Goal: Task Accomplishment & Management: Manage account settings

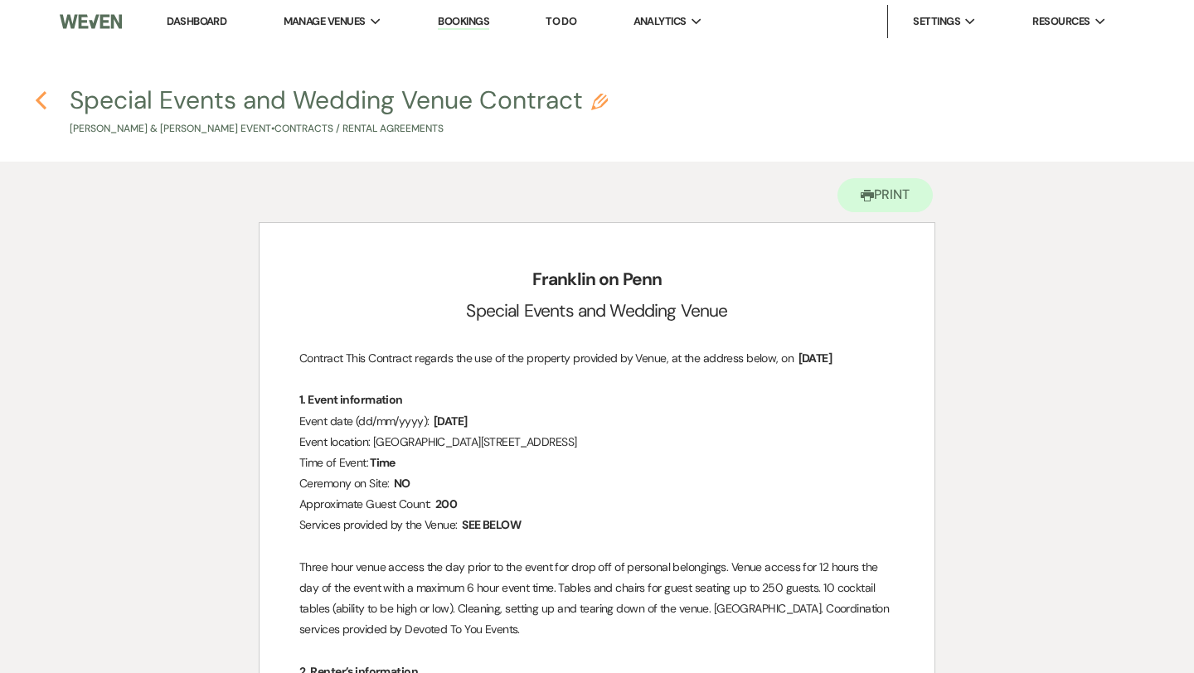
click at [45, 103] on icon "Previous" at bounding box center [41, 100] width 12 height 20
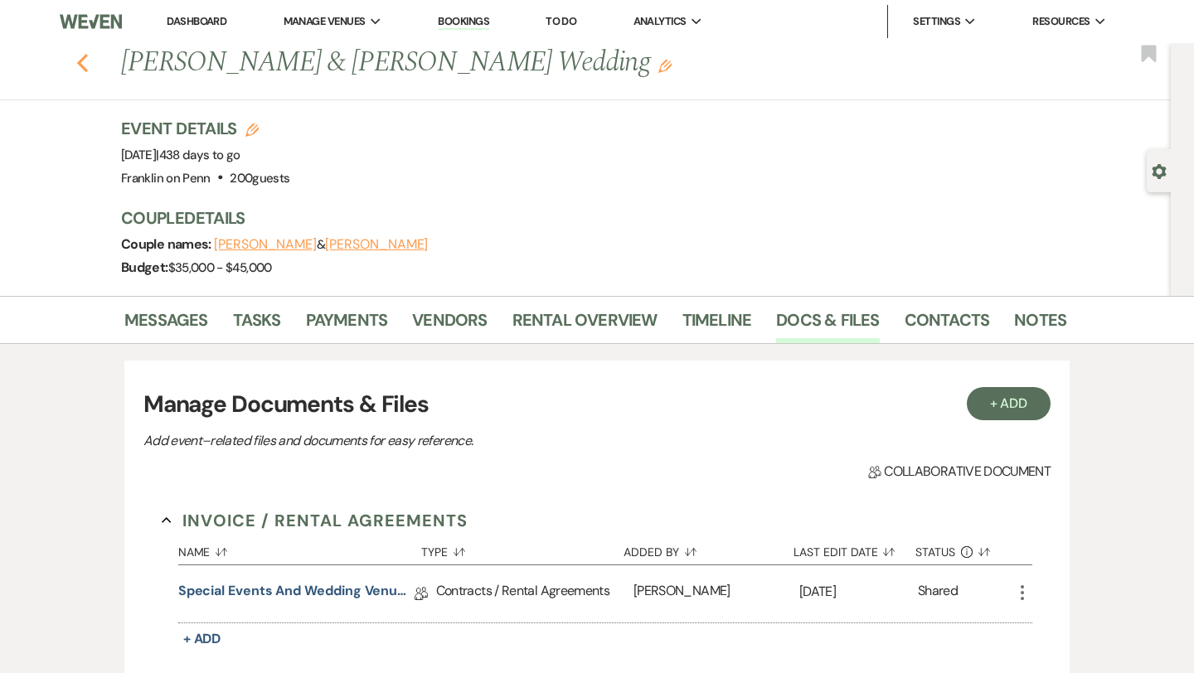
click at [82, 70] on icon "Previous" at bounding box center [82, 63] width 12 height 20
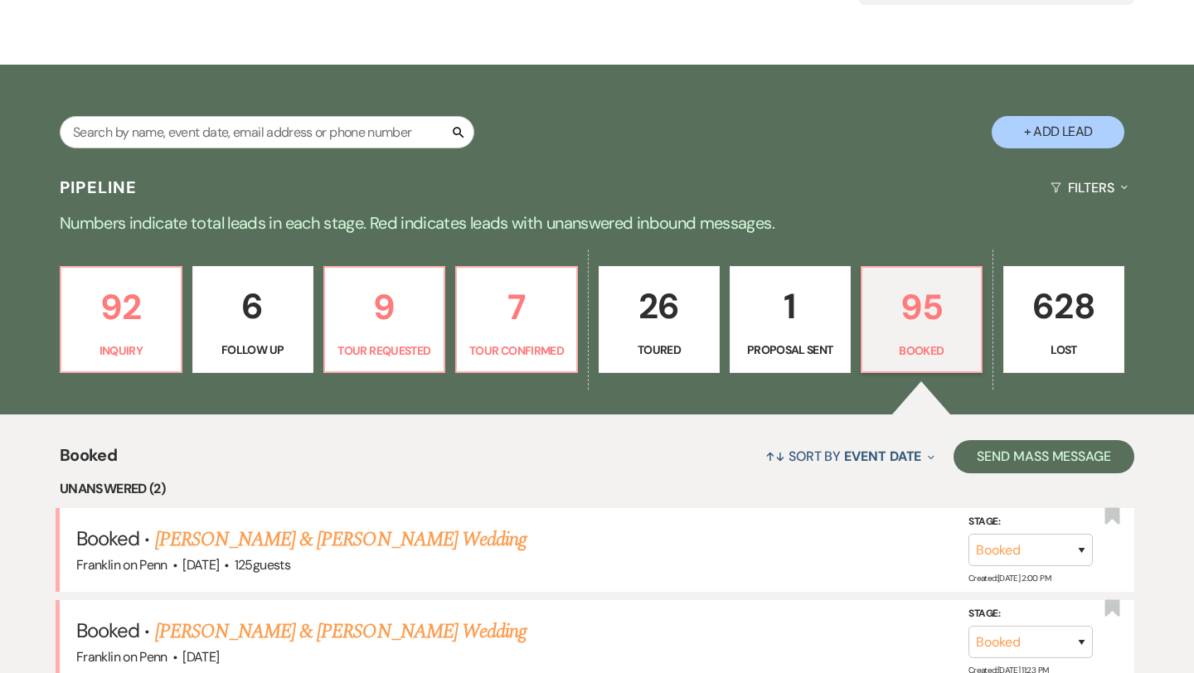
scroll to position [258, 0]
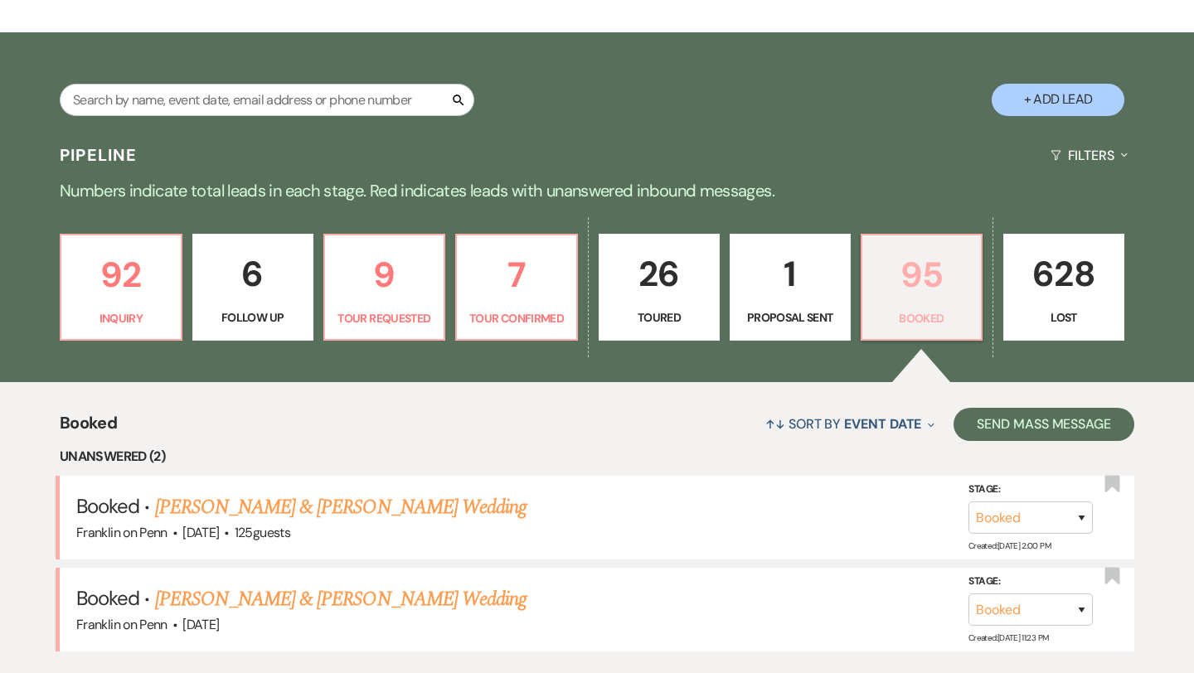
click at [909, 291] on p "95" at bounding box center [921, 275] width 99 height 56
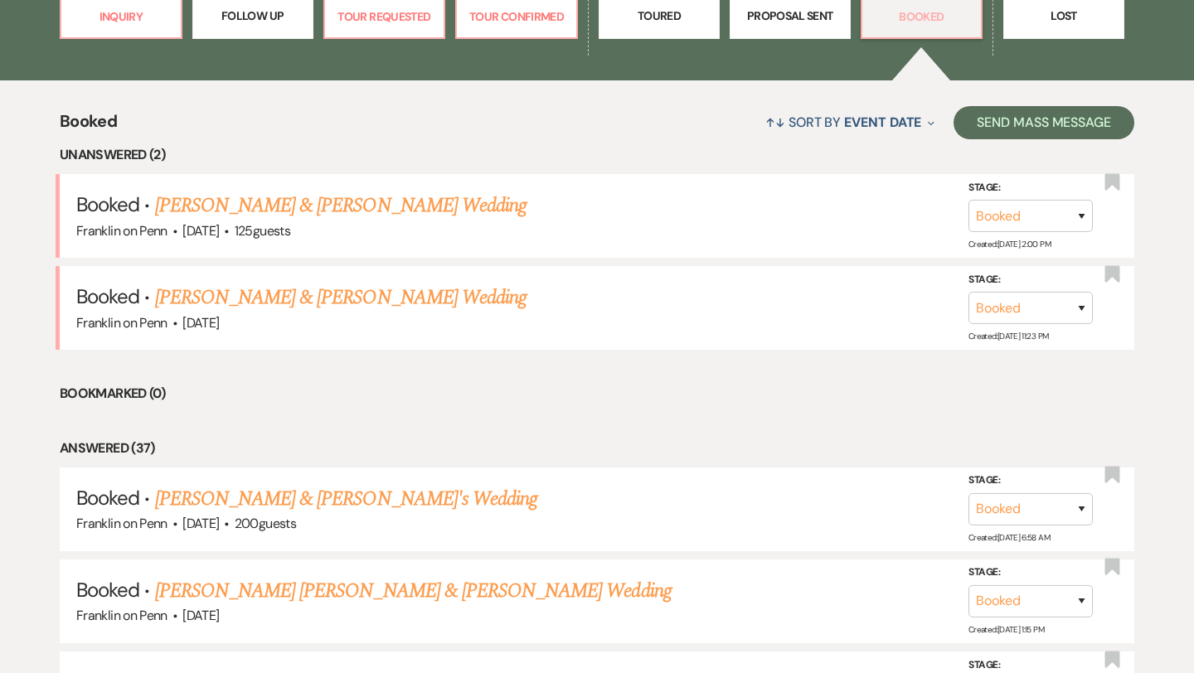
scroll to position [564, 0]
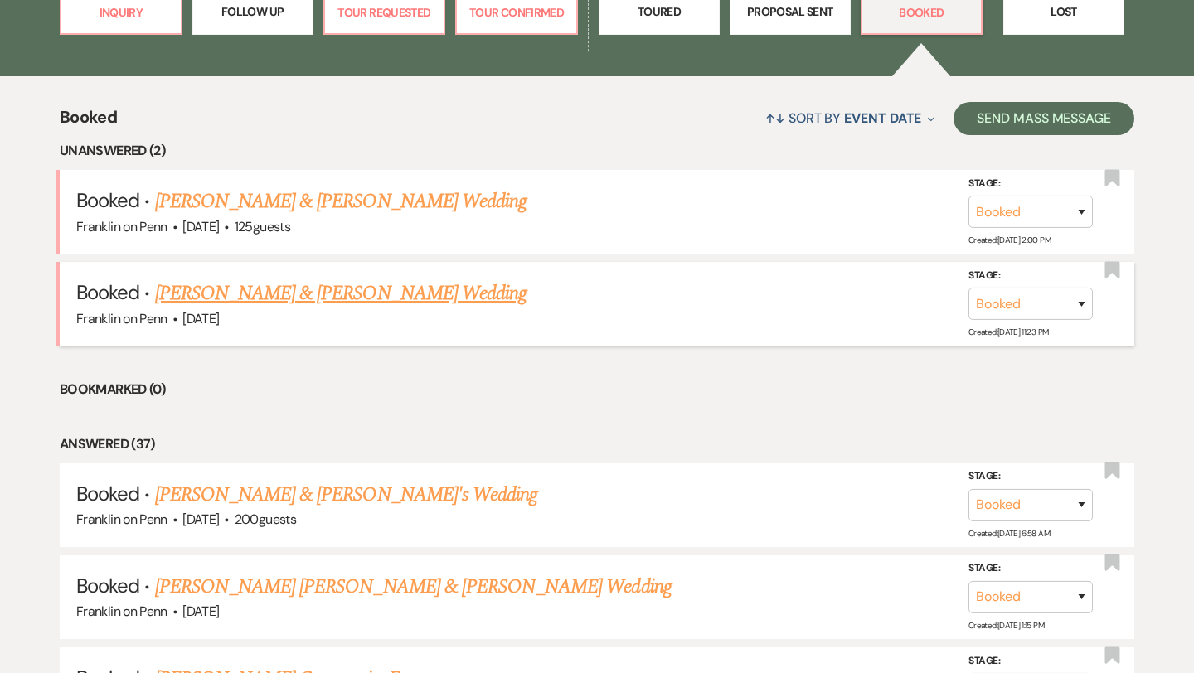
click at [451, 288] on link "[PERSON_NAME] & [PERSON_NAME] Wedding" at bounding box center [340, 294] width 371 height 30
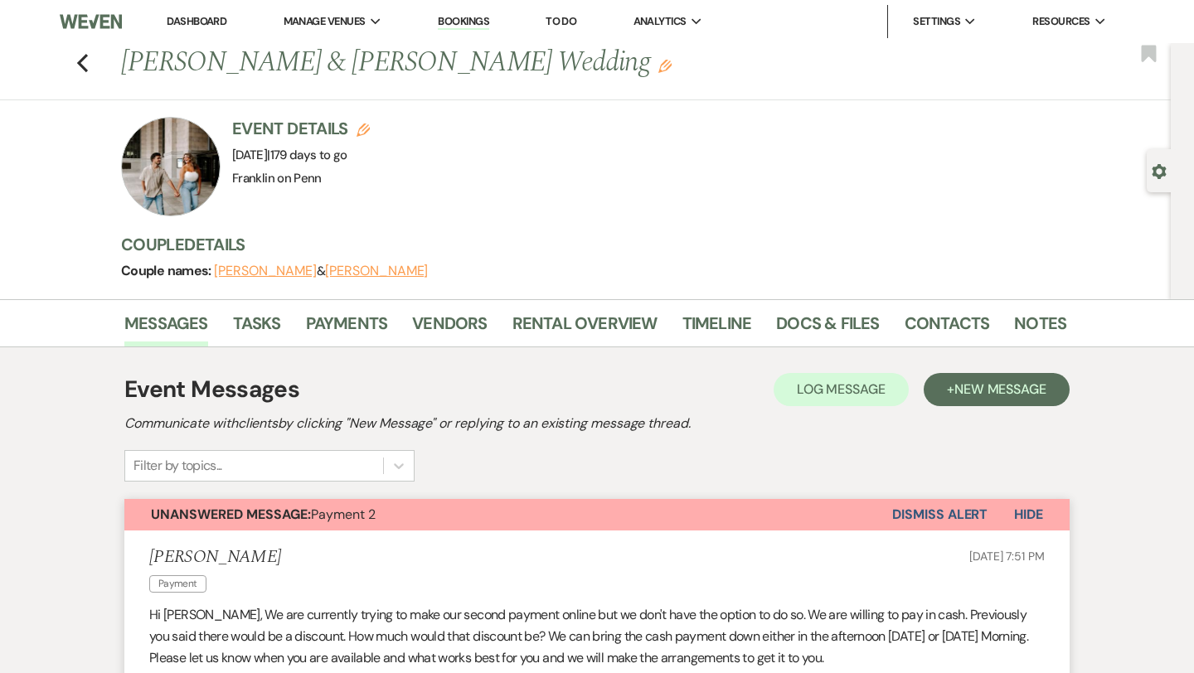
click at [954, 512] on button "Dismiss Alert" at bounding box center [939, 515] width 95 height 32
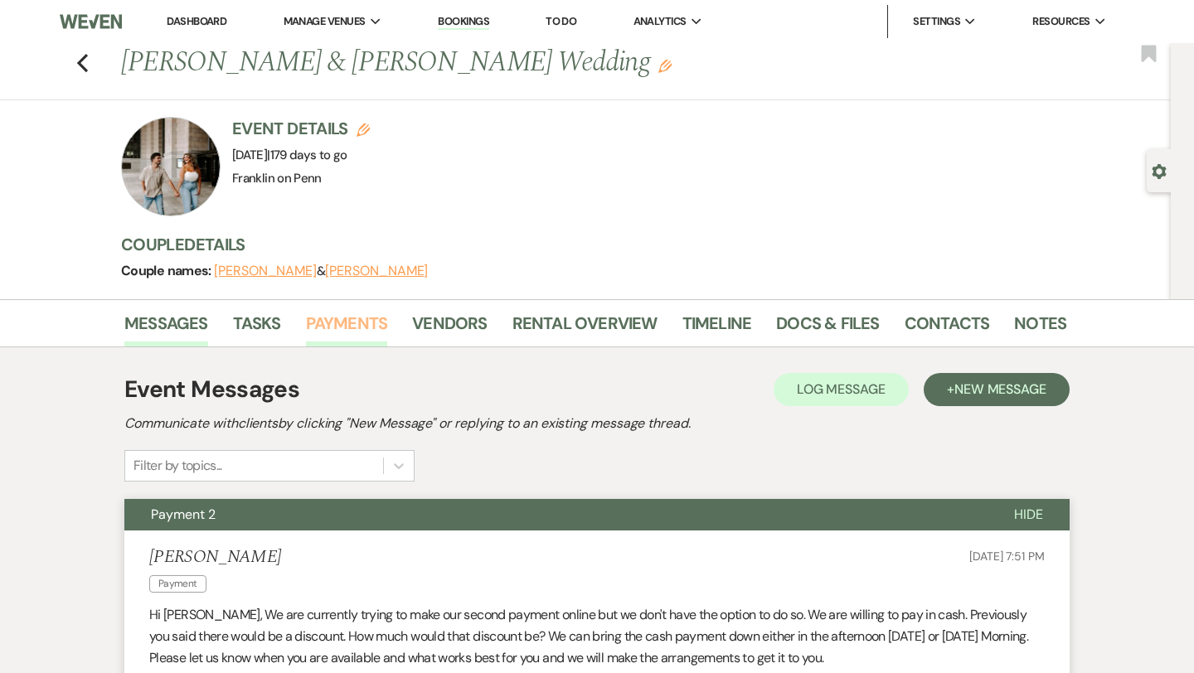
click at [375, 323] on link "Payments" at bounding box center [347, 328] width 82 height 36
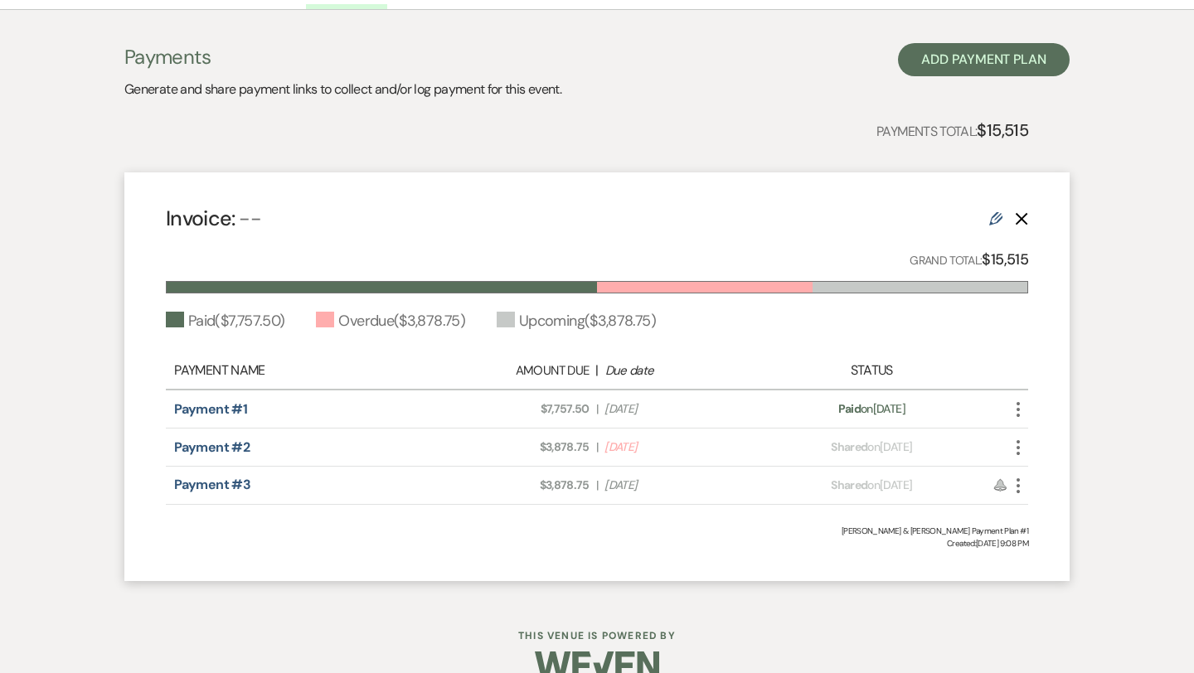
scroll to position [368, 0]
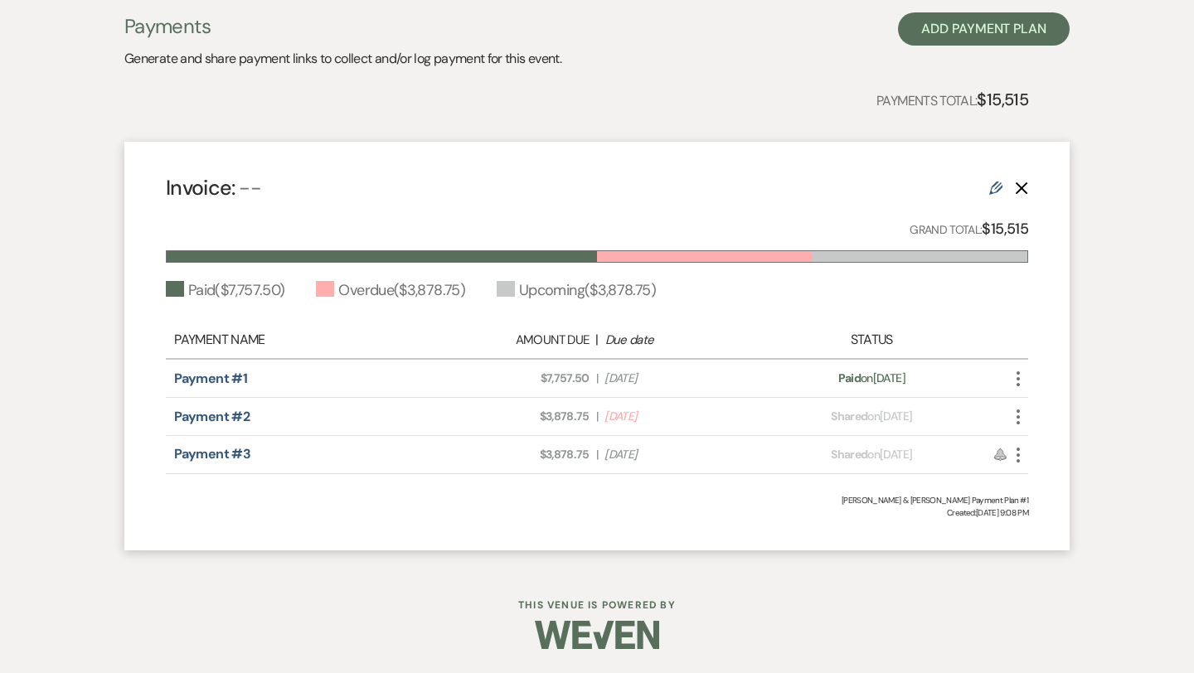
click at [1020, 413] on icon "More" at bounding box center [1018, 417] width 20 height 20
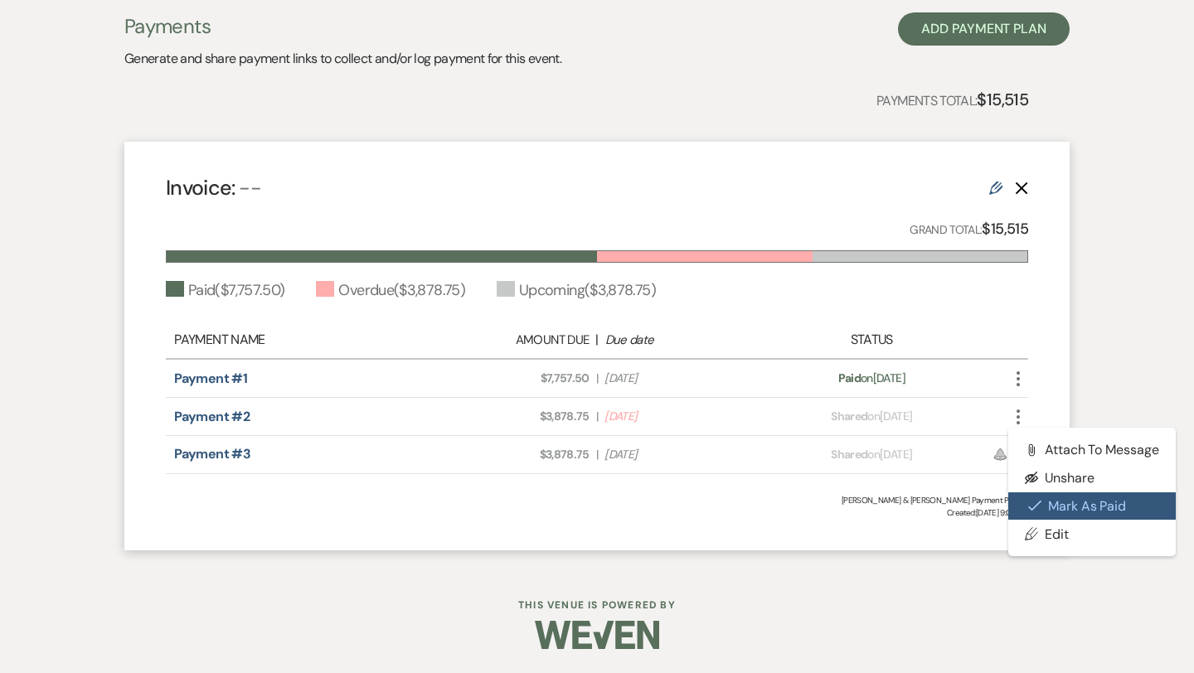
click at [1058, 507] on button "Check [PERSON_NAME] [PERSON_NAME] as Paid" at bounding box center [1091, 506] width 167 height 28
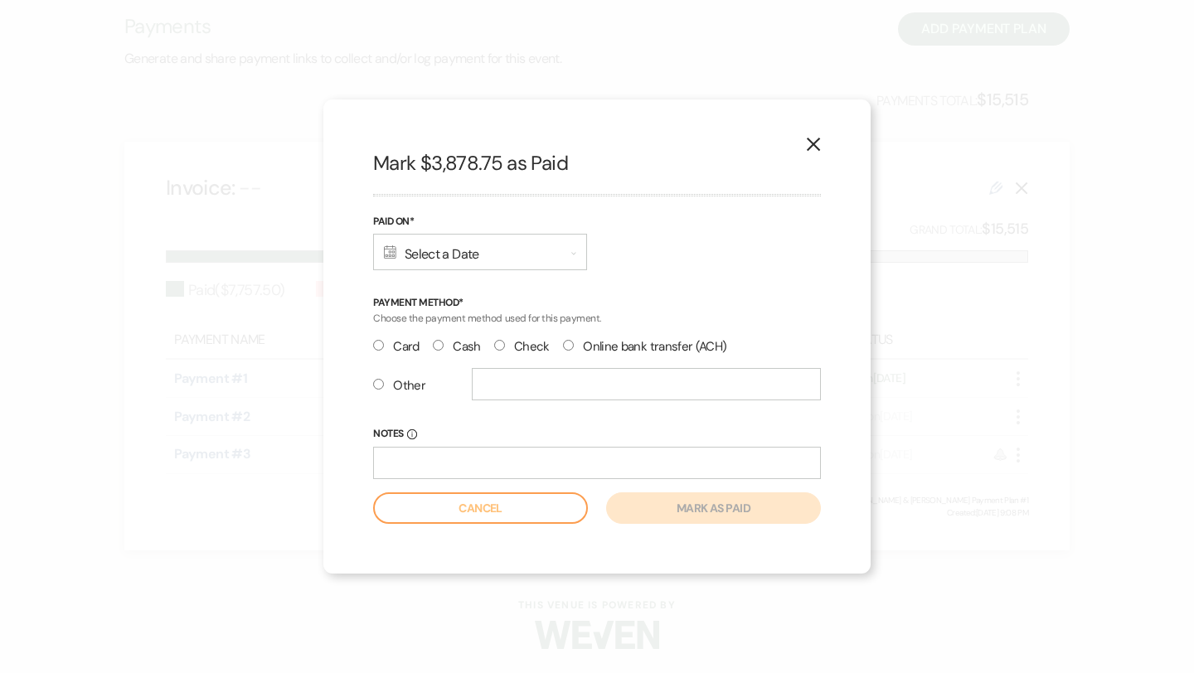
click at [817, 135] on button "X" at bounding box center [813, 143] width 25 height 29
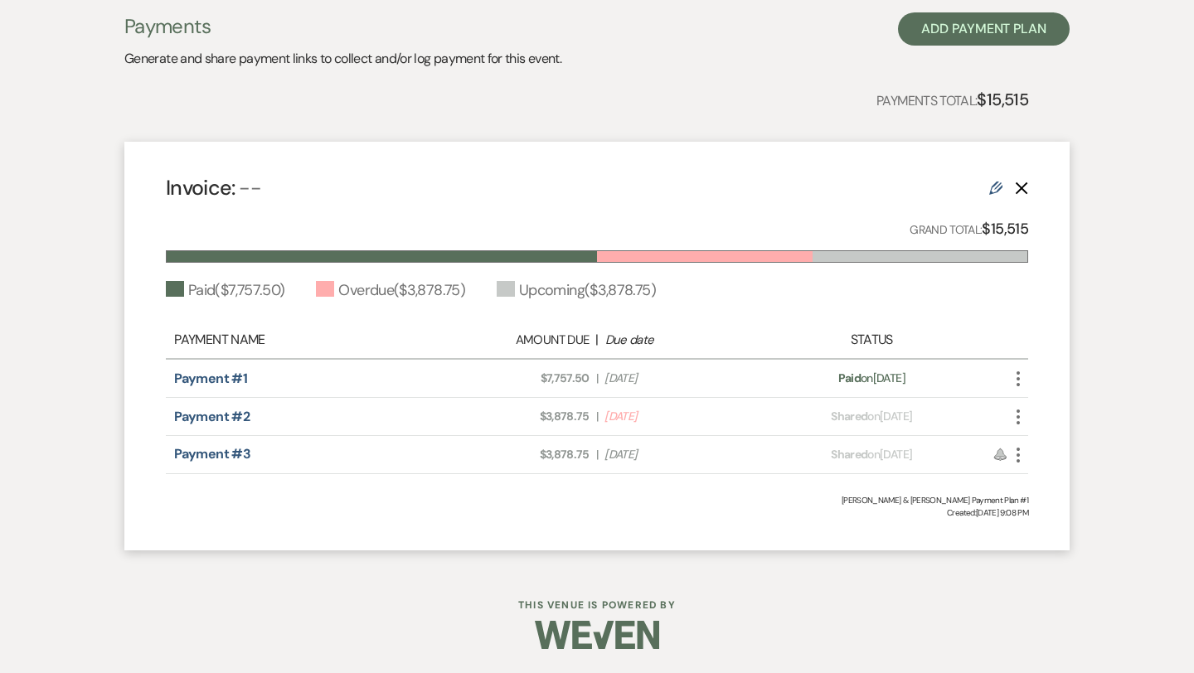
click at [1017, 411] on use "button" at bounding box center [1017, 417] width 3 height 15
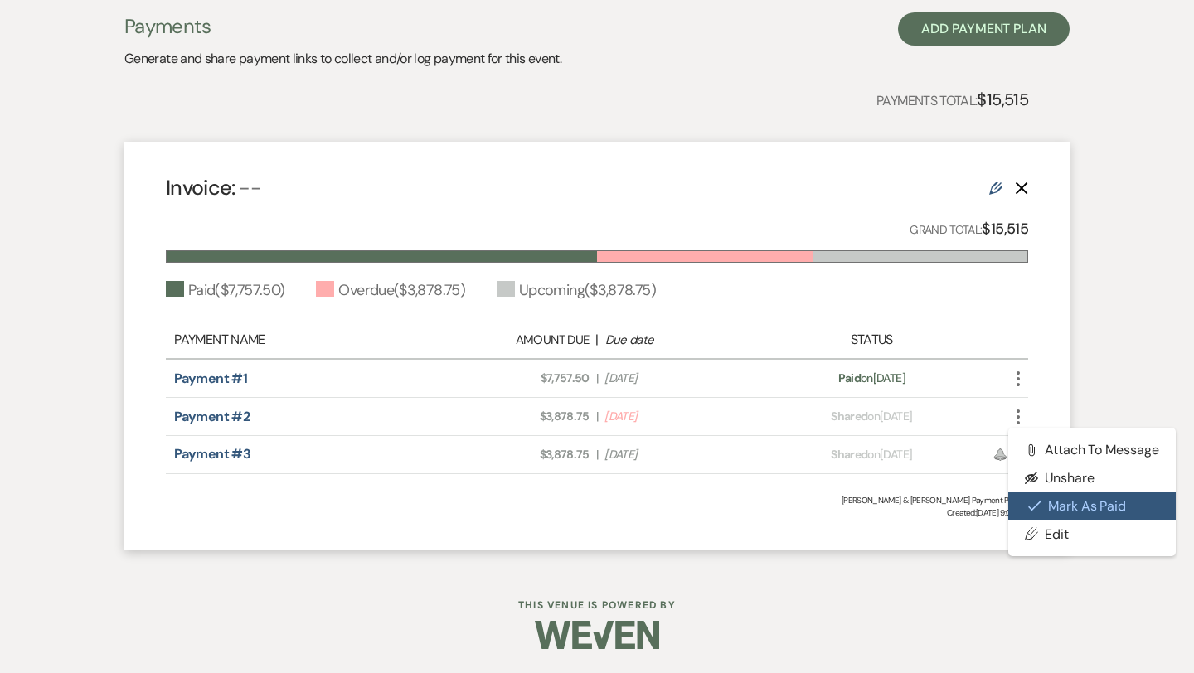
click at [1053, 512] on button "Check [PERSON_NAME] [PERSON_NAME] as Paid" at bounding box center [1091, 506] width 167 height 28
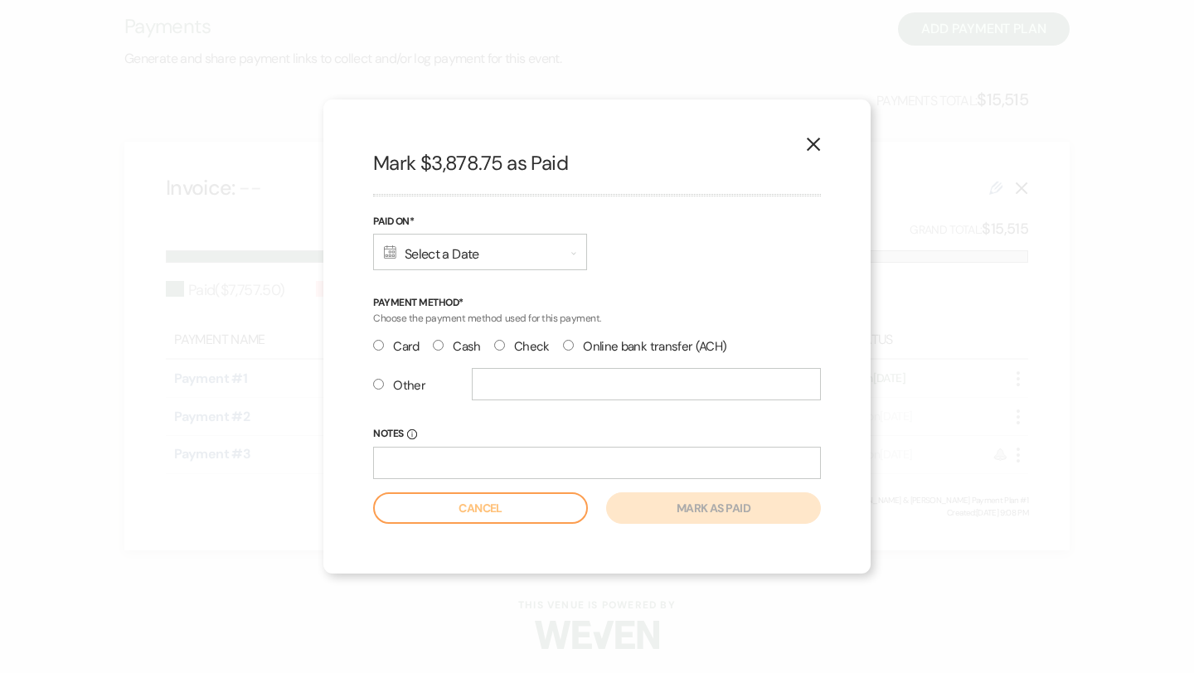
click at [439, 344] on input "Cash" at bounding box center [438, 345] width 11 height 11
radio input "true"
click at [462, 245] on div "Calendar Select a Date Expand" at bounding box center [480, 252] width 214 height 36
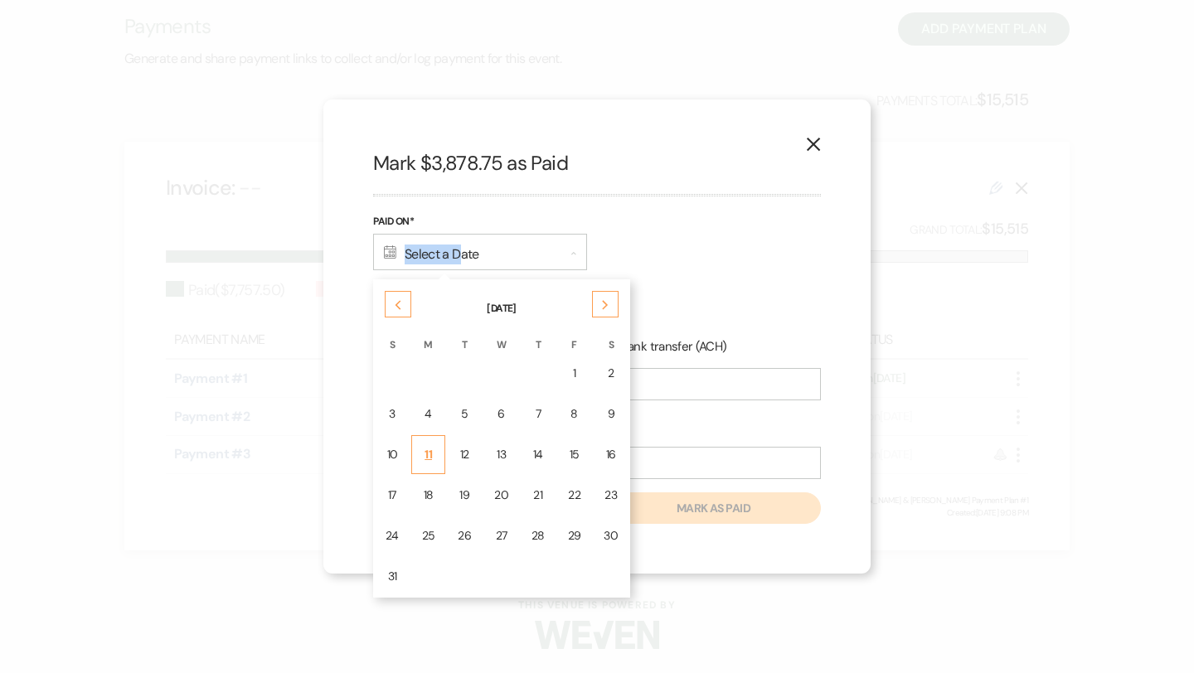
click at [434, 449] on td "11" at bounding box center [428, 454] width 35 height 39
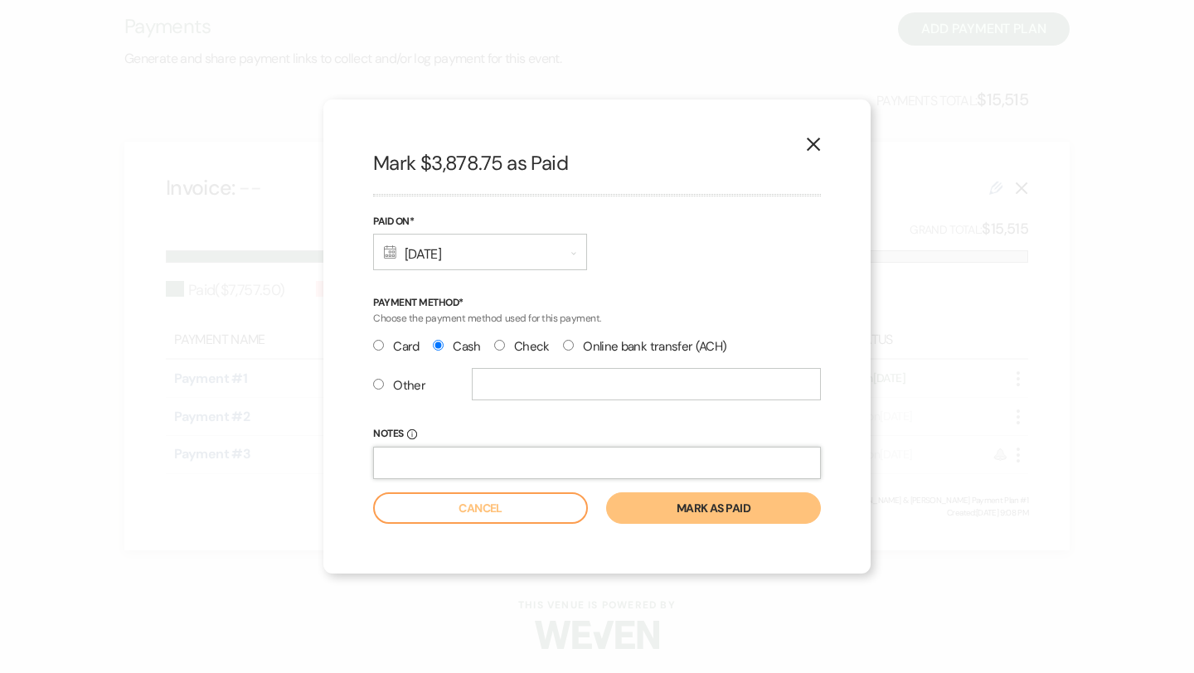
click at [484, 461] on input "Notes Info" at bounding box center [597, 463] width 448 height 32
type input "Paid in cash so no tax. $3375"
click at [687, 503] on button "Mark as paid" at bounding box center [713, 508] width 215 height 32
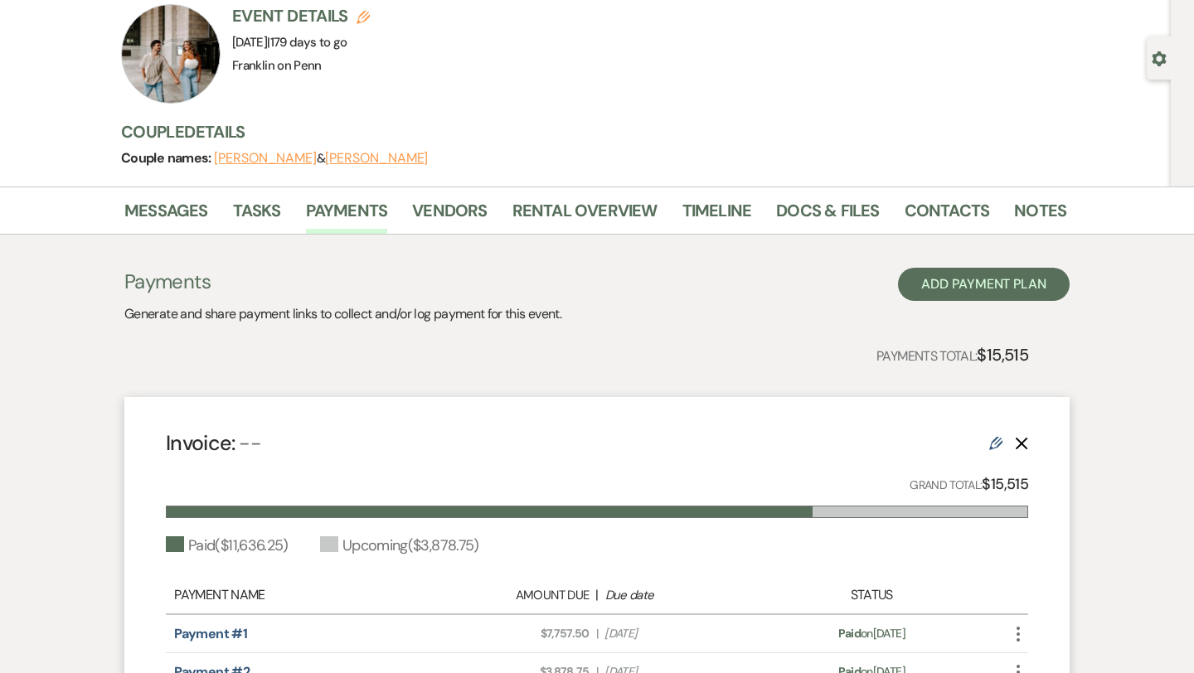
scroll to position [0, 0]
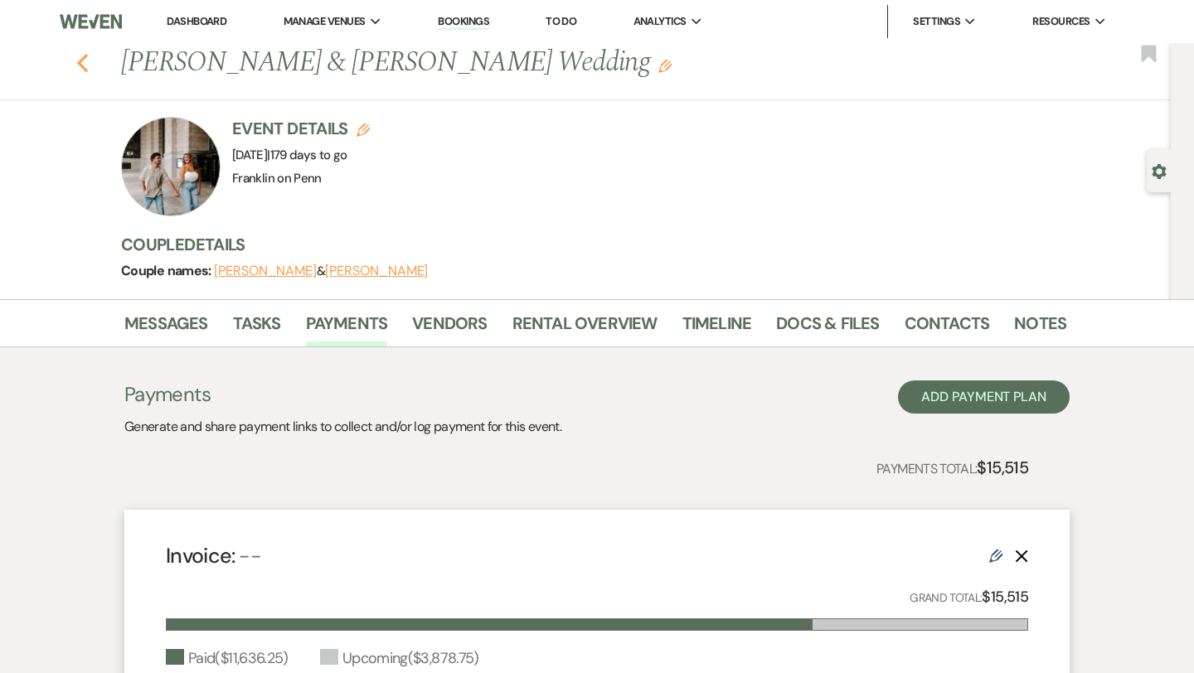
click at [85, 67] on icon "Previous" at bounding box center [82, 63] width 12 height 20
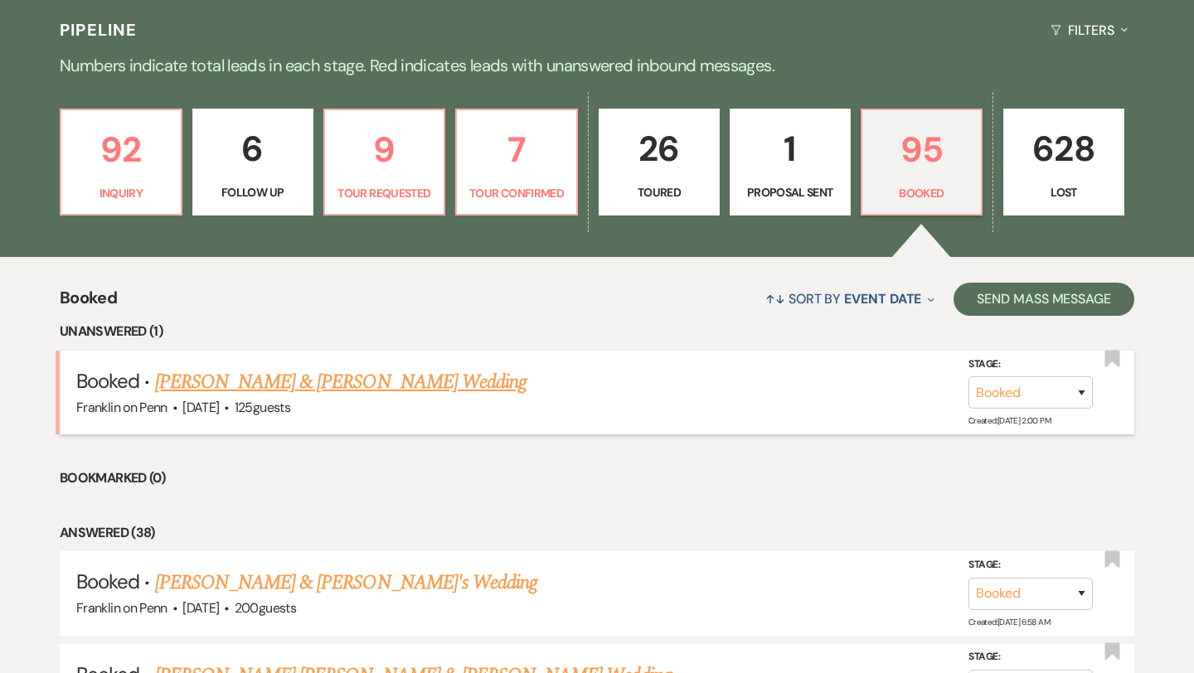
scroll to position [382, 0]
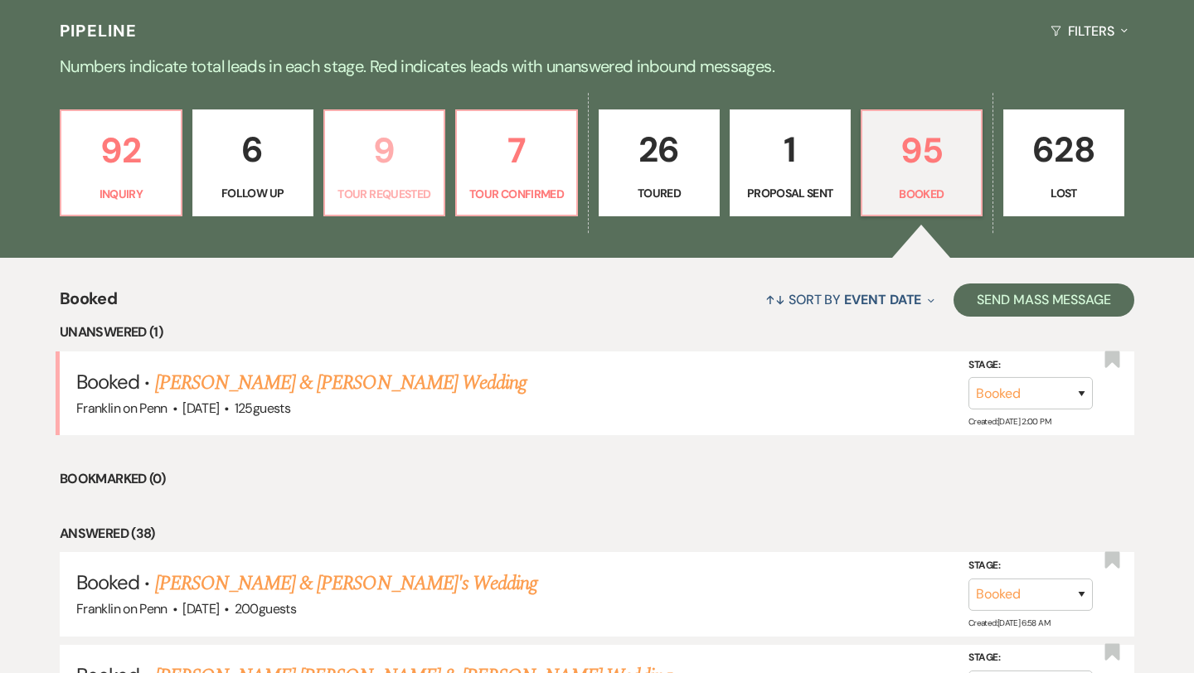
click at [383, 151] on p "9" at bounding box center [384, 151] width 99 height 56
select select "2"
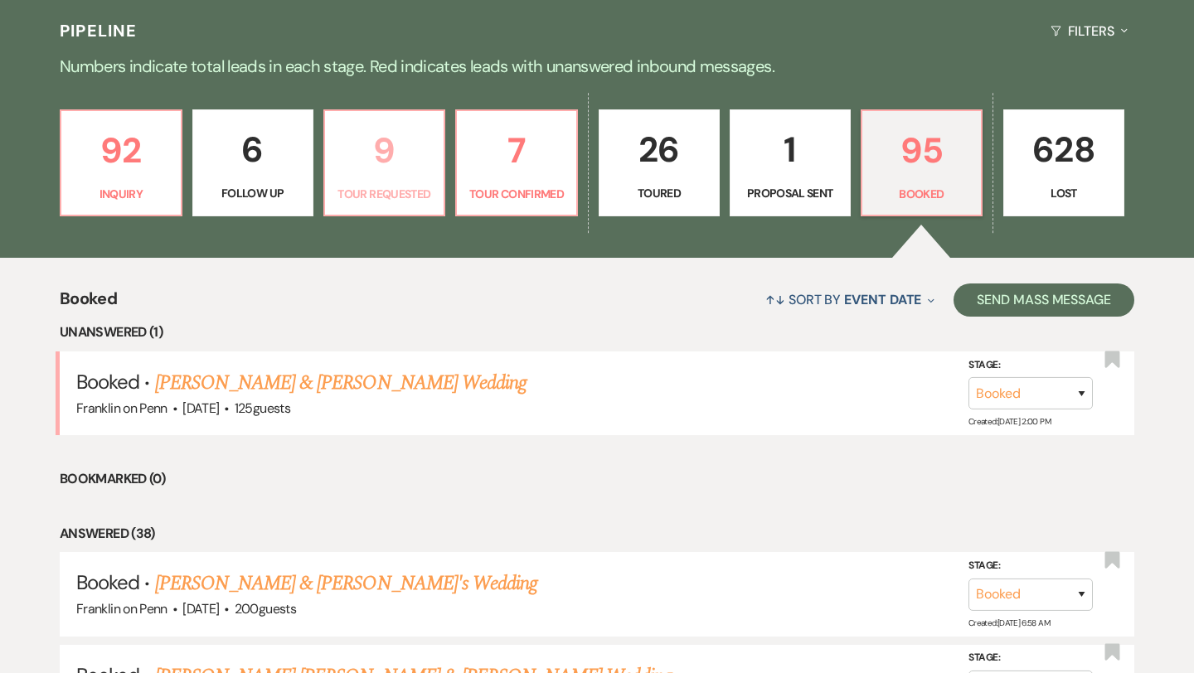
select select "2"
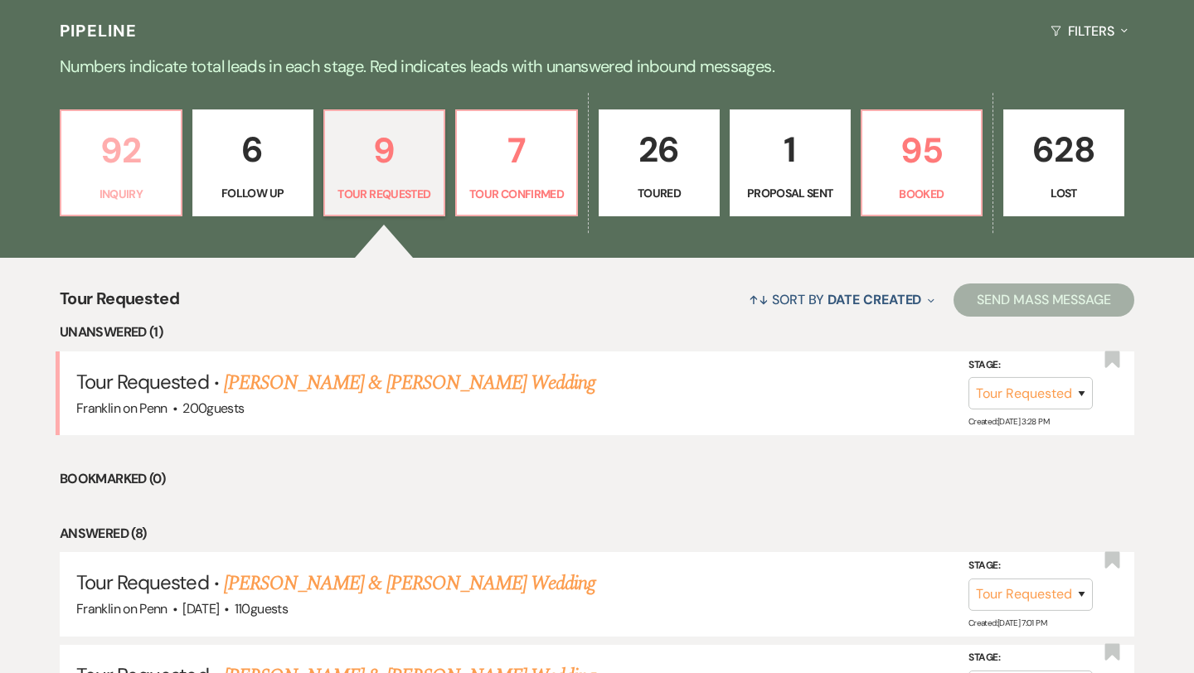
click at [136, 157] on p "92" at bounding box center [120, 151] width 99 height 56
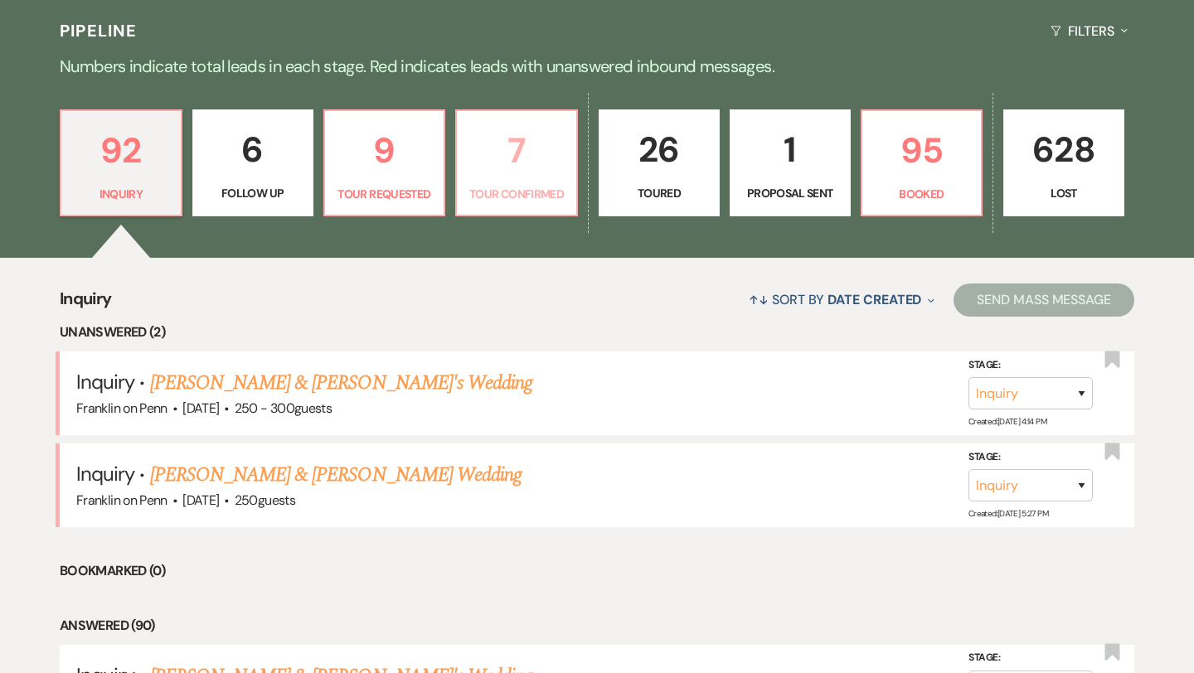
click at [499, 147] on p "7" at bounding box center [516, 151] width 99 height 56
select select "4"
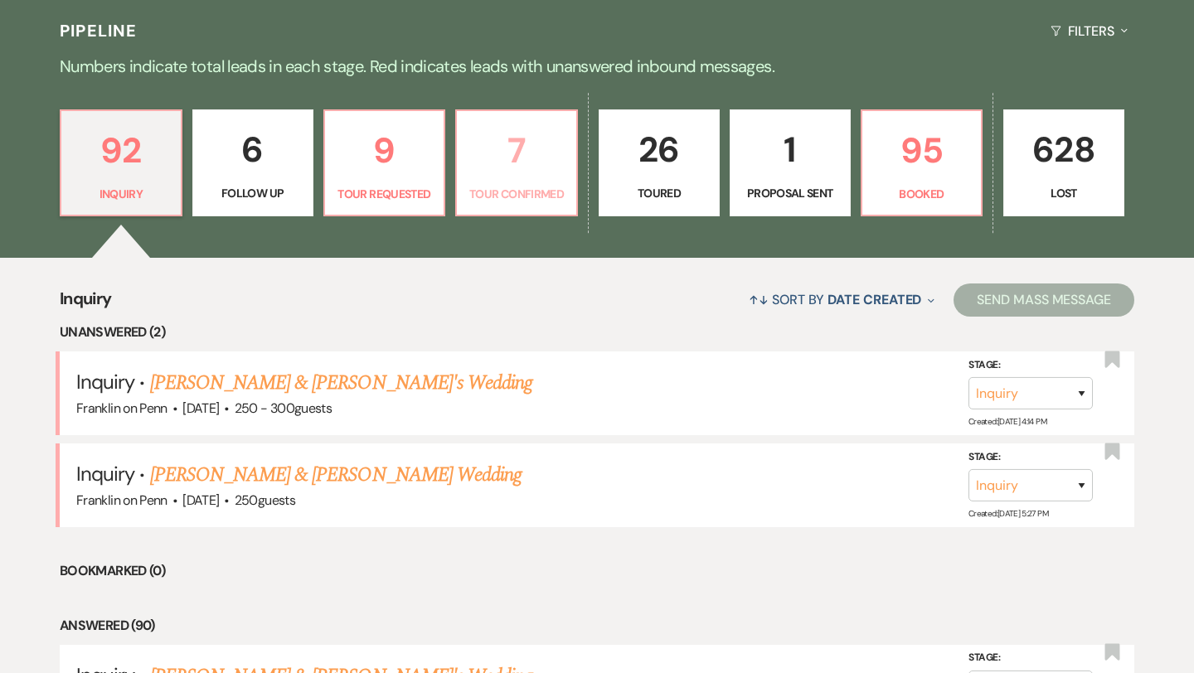
select select "4"
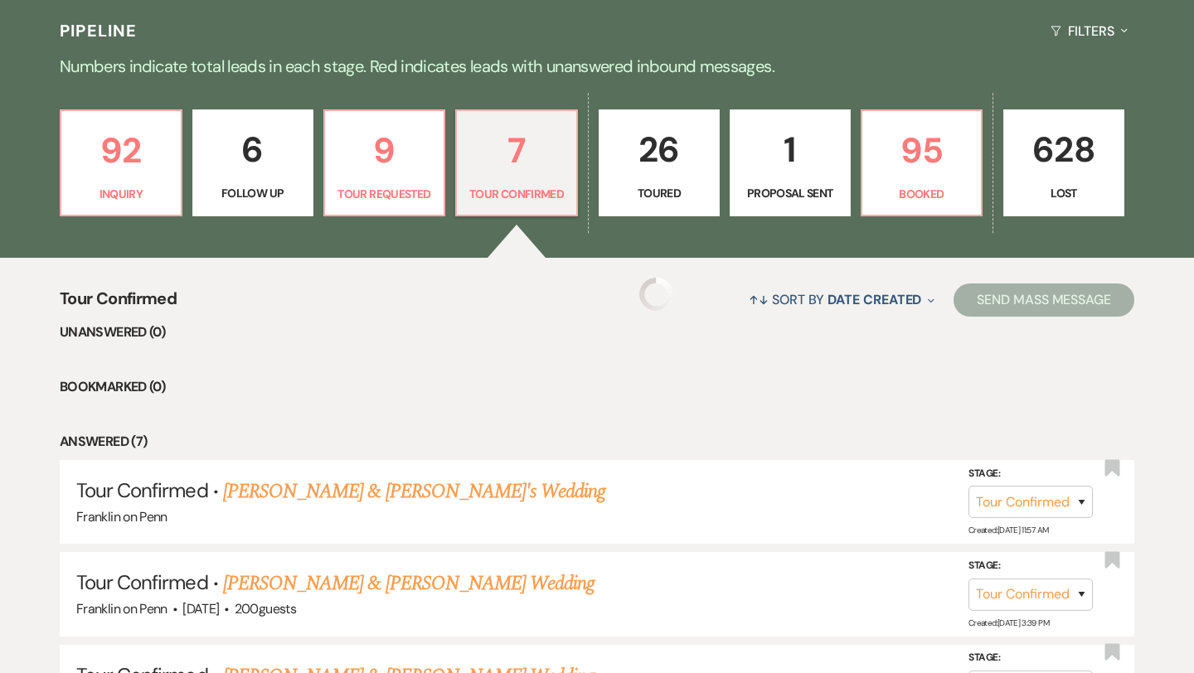
select select "4"
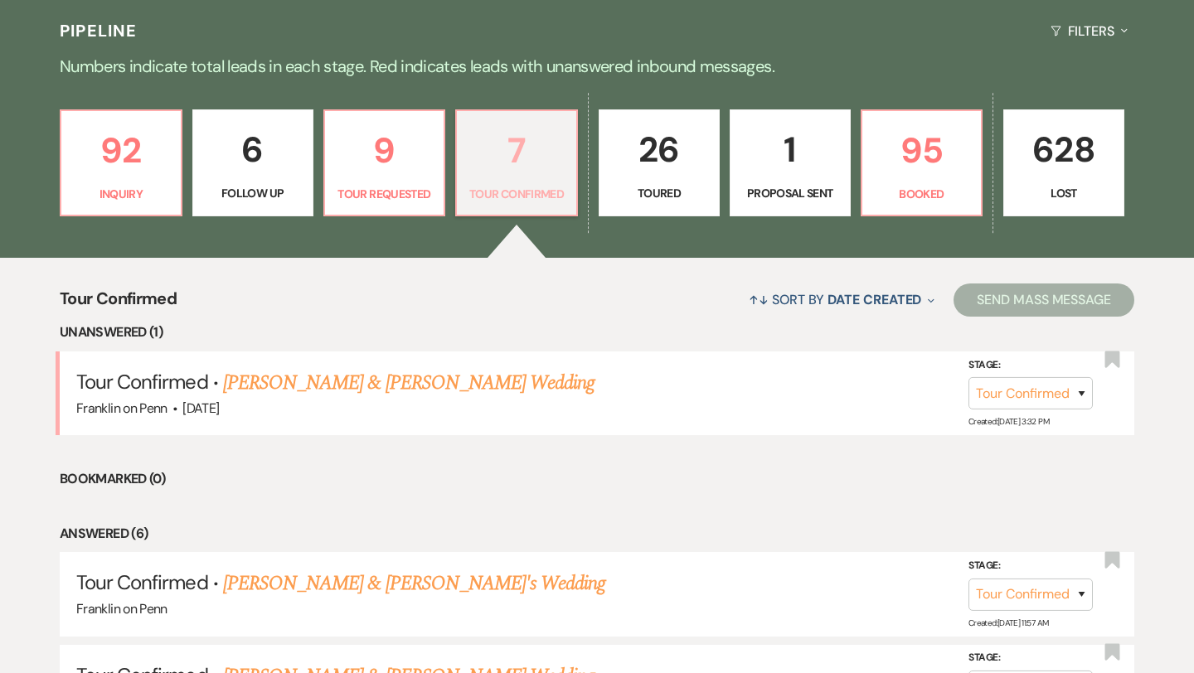
click at [517, 147] on p "7" at bounding box center [516, 151] width 99 height 56
click at [444, 387] on link "[PERSON_NAME] & [PERSON_NAME] Wedding" at bounding box center [408, 383] width 371 height 30
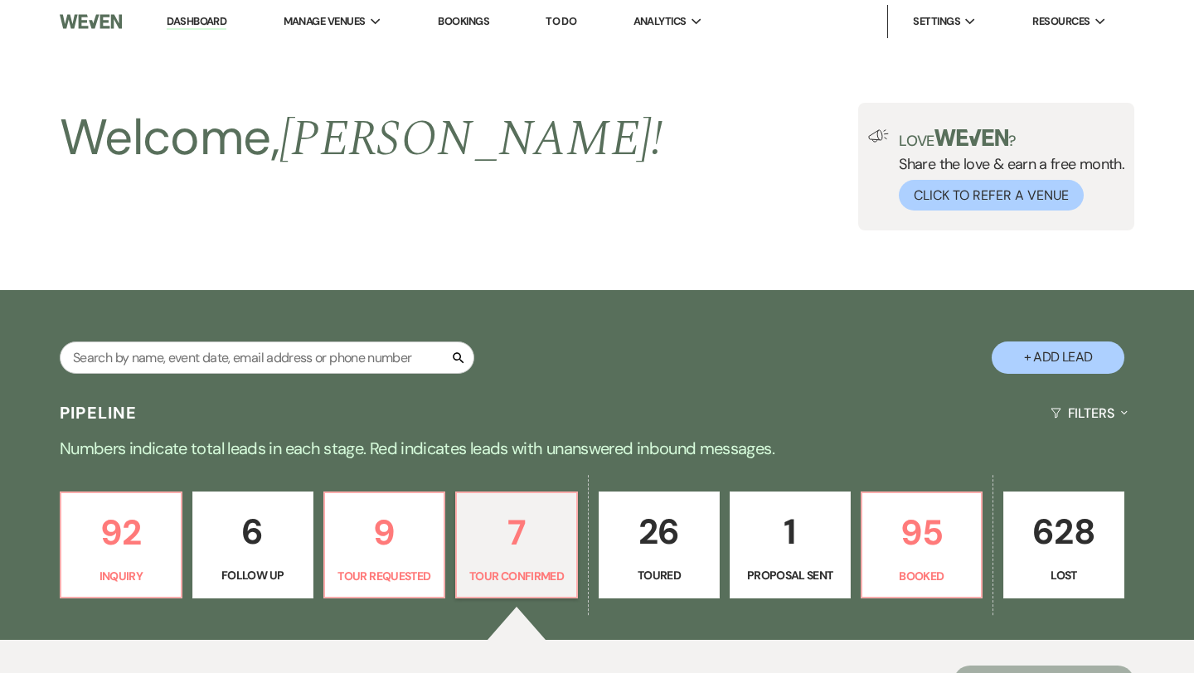
select select "4"
select select "5"
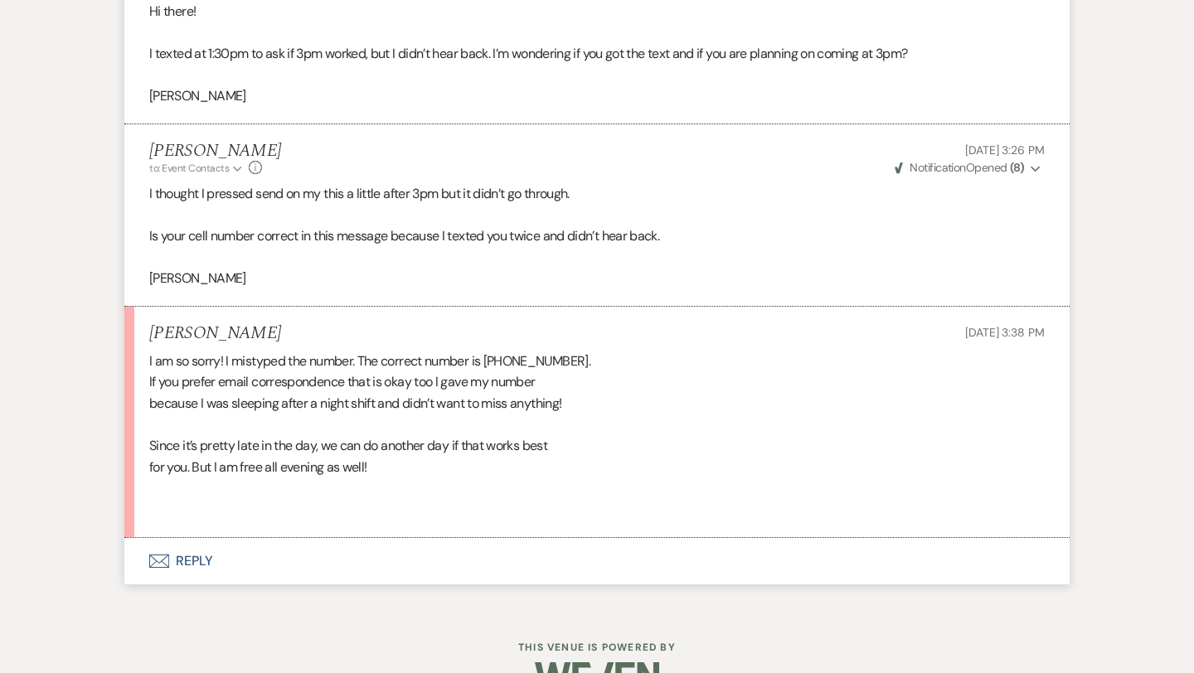
scroll to position [3349, 0]
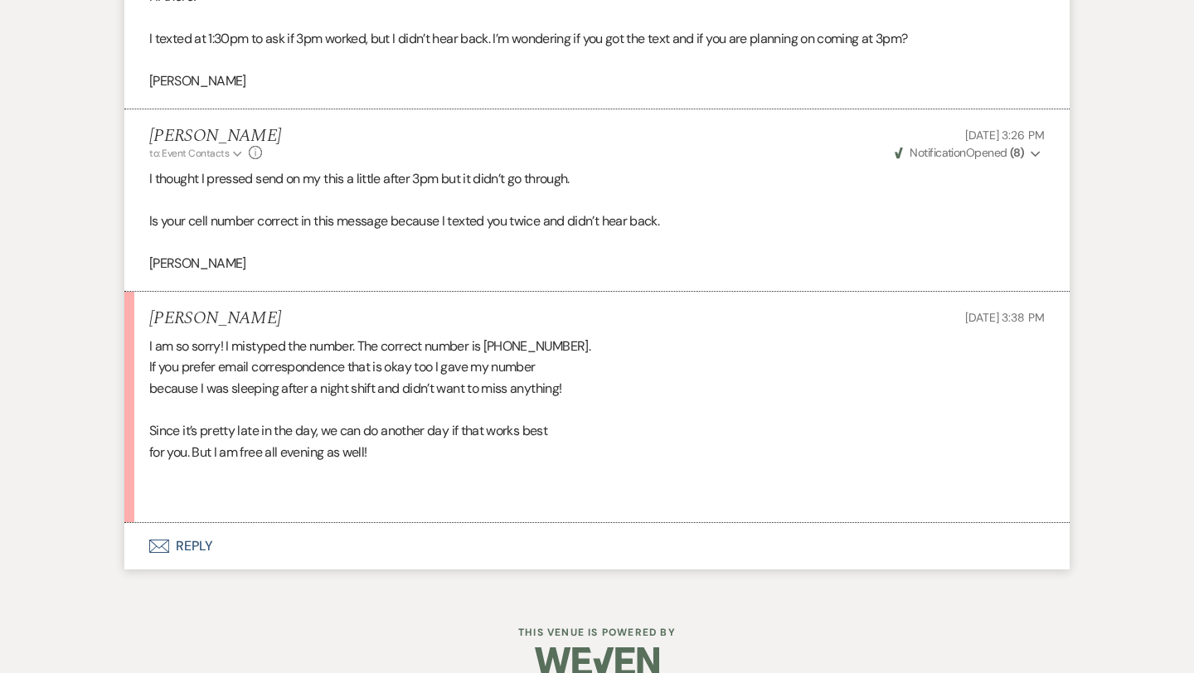
click at [202, 523] on button "Envelope Reply" at bounding box center [596, 546] width 945 height 46
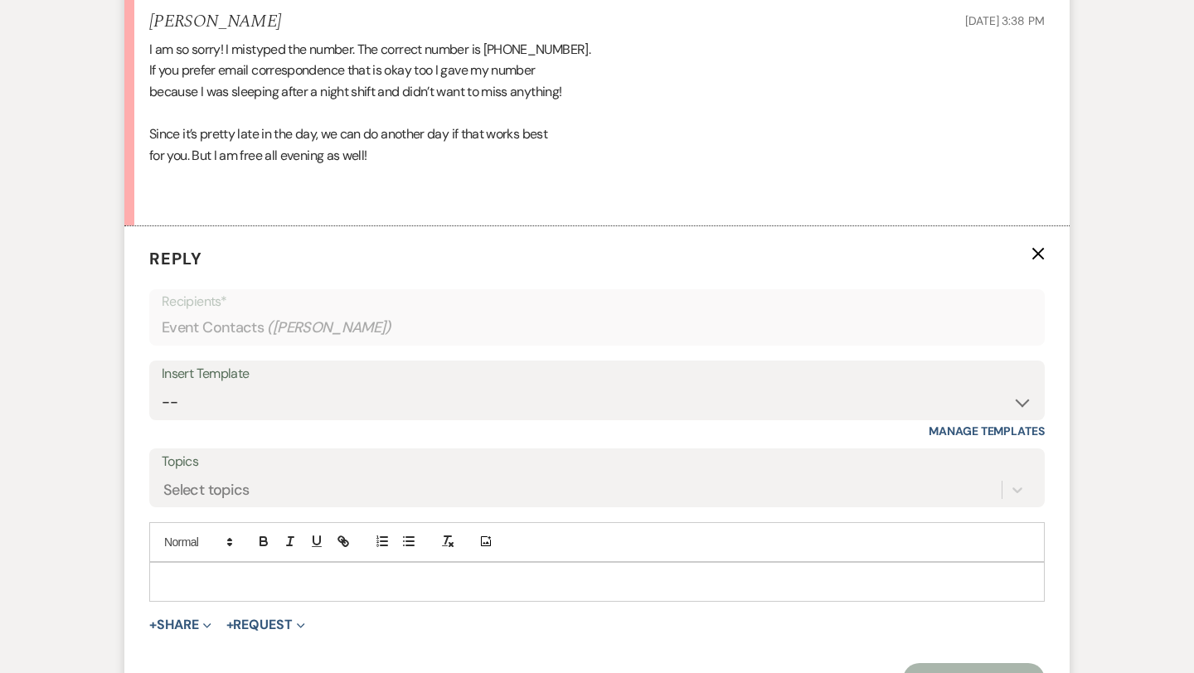
scroll to position [3760, 0]
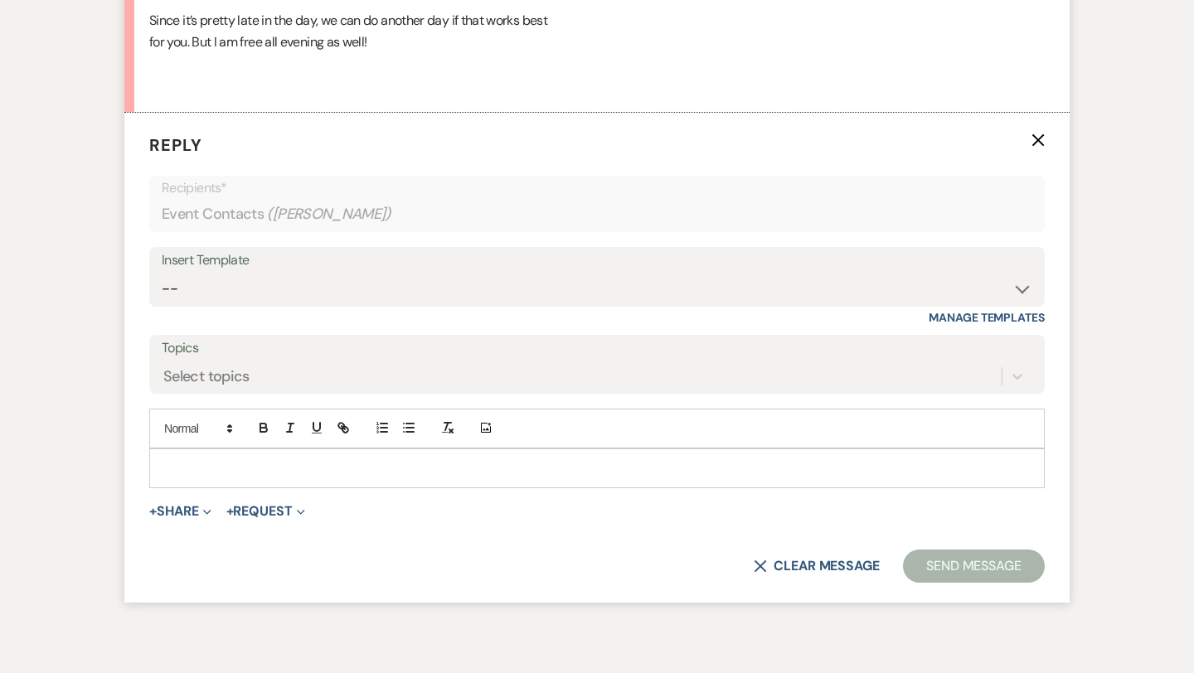
click at [198, 469] on form "Reply X Recipients* Event Contacts ( [PERSON_NAME] ) Insert Template -- Weven P…" at bounding box center [596, 358] width 945 height 491
click at [199, 456] on div at bounding box center [597, 468] width 894 height 38
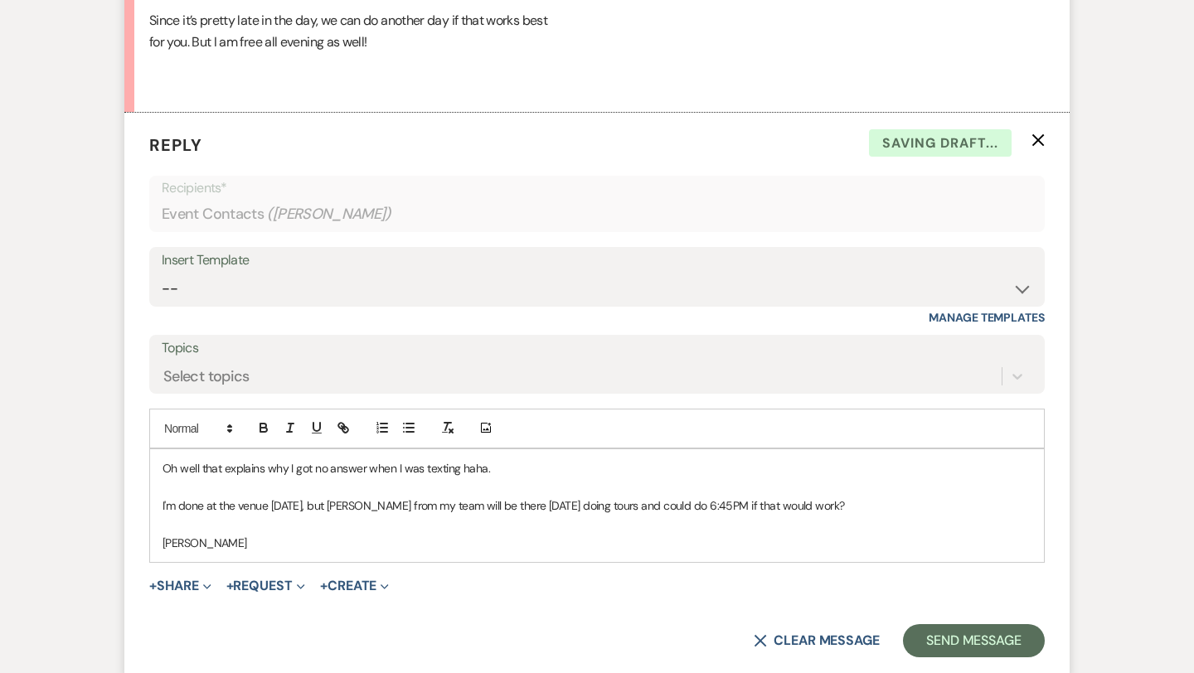
click at [824, 497] on p "I'm done at the venue [DATE], but [PERSON_NAME] from my team will be there [DAT…" at bounding box center [596, 506] width 869 height 18
click at [928, 624] on button "Send Message" at bounding box center [974, 640] width 142 height 33
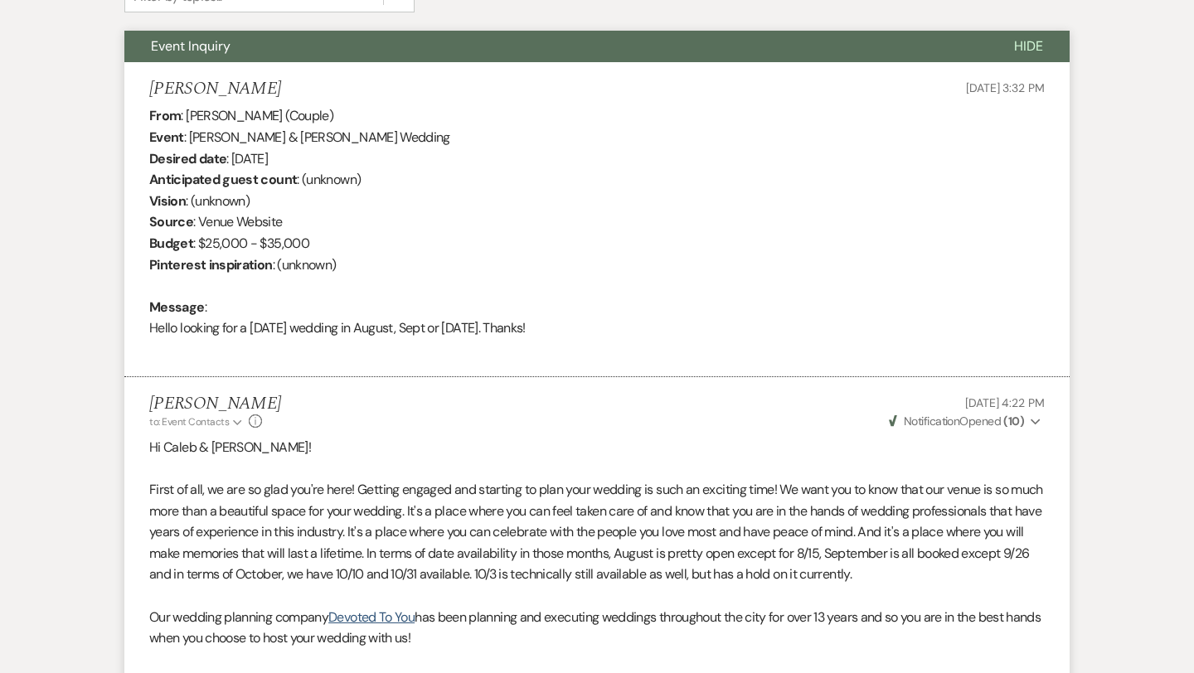
scroll to position [0, 0]
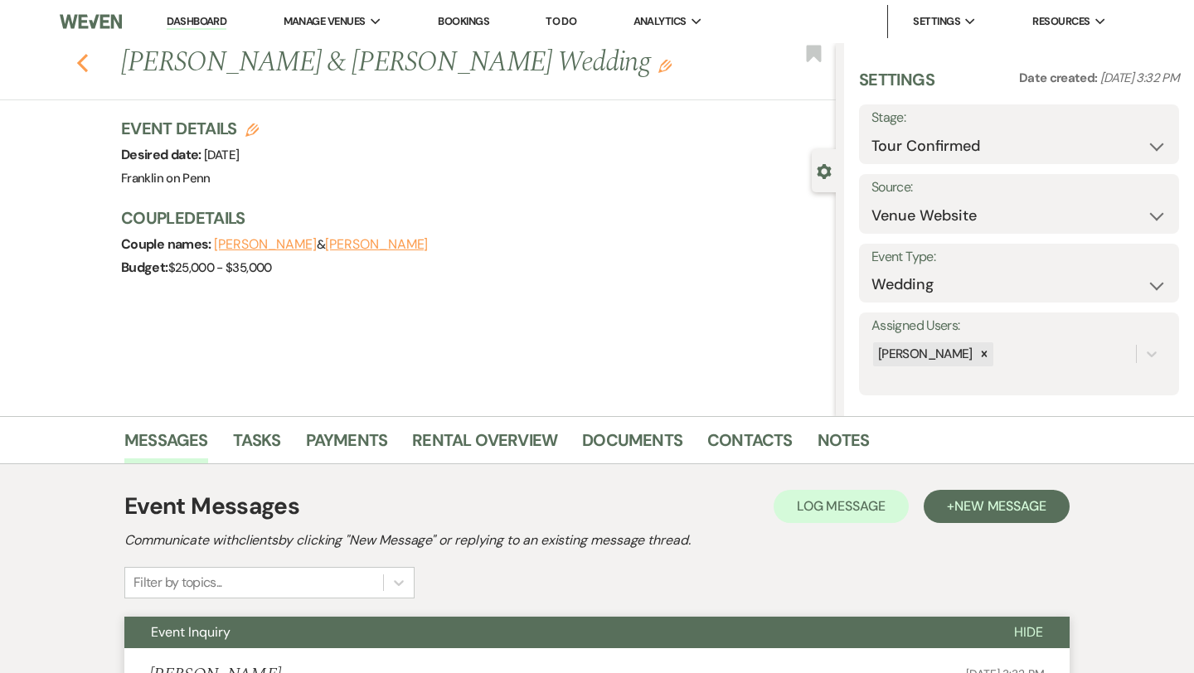
click at [86, 64] on icon "Previous" at bounding box center [82, 63] width 12 height 20
select select "4"
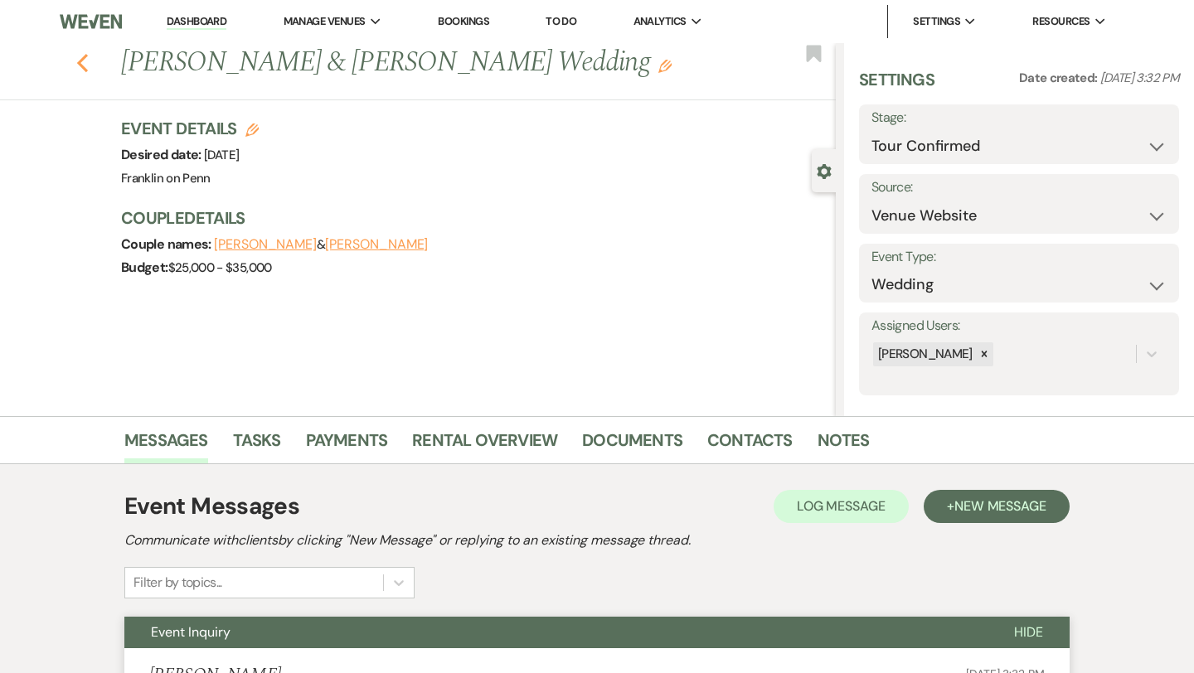
select select "4"
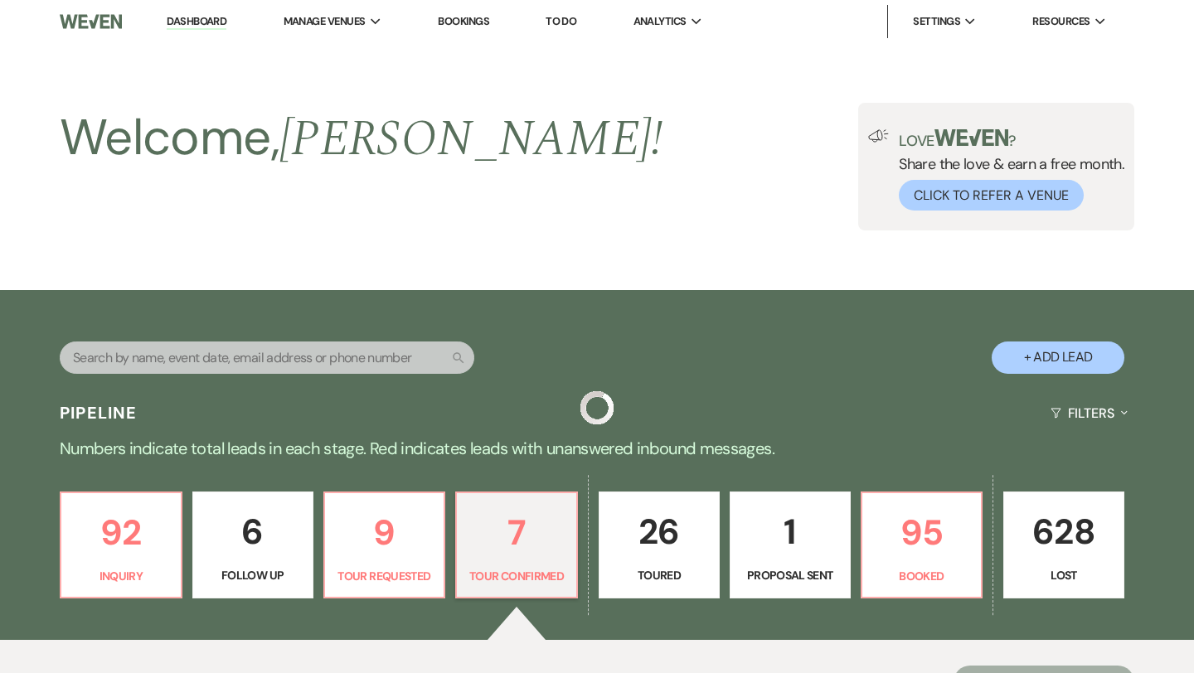
scroll to position [382, 0]
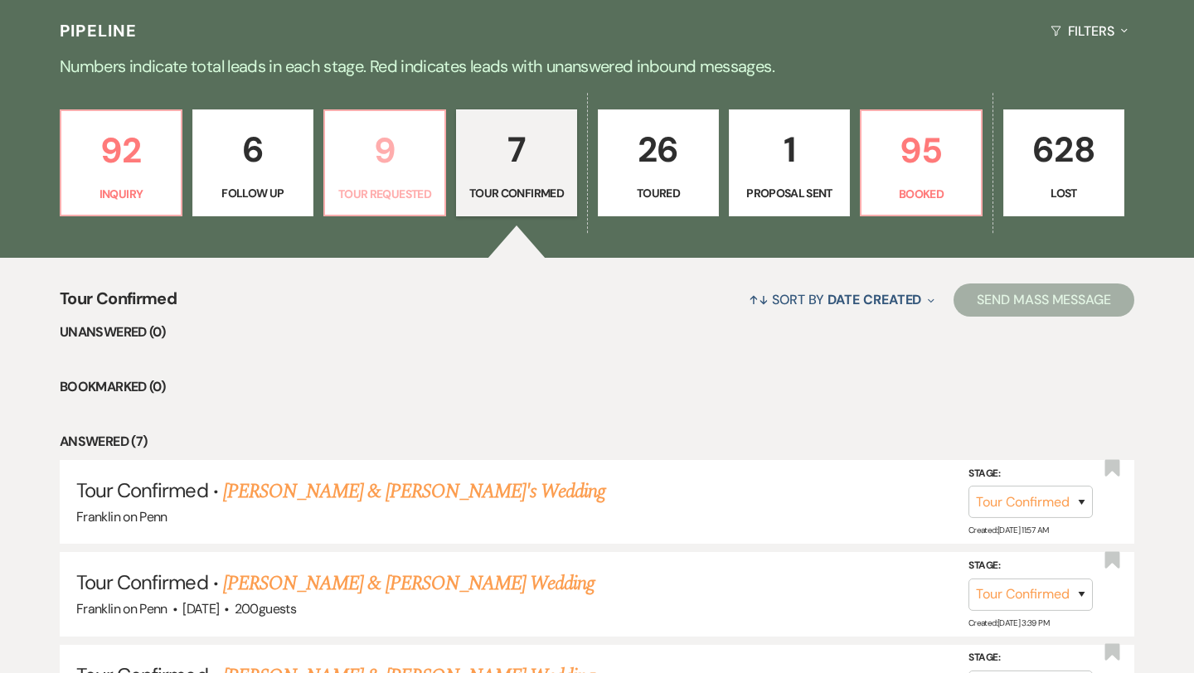
click at [380, 154] on p "9" at bounding box center [384, 151] width 99 height 56
select select "2"
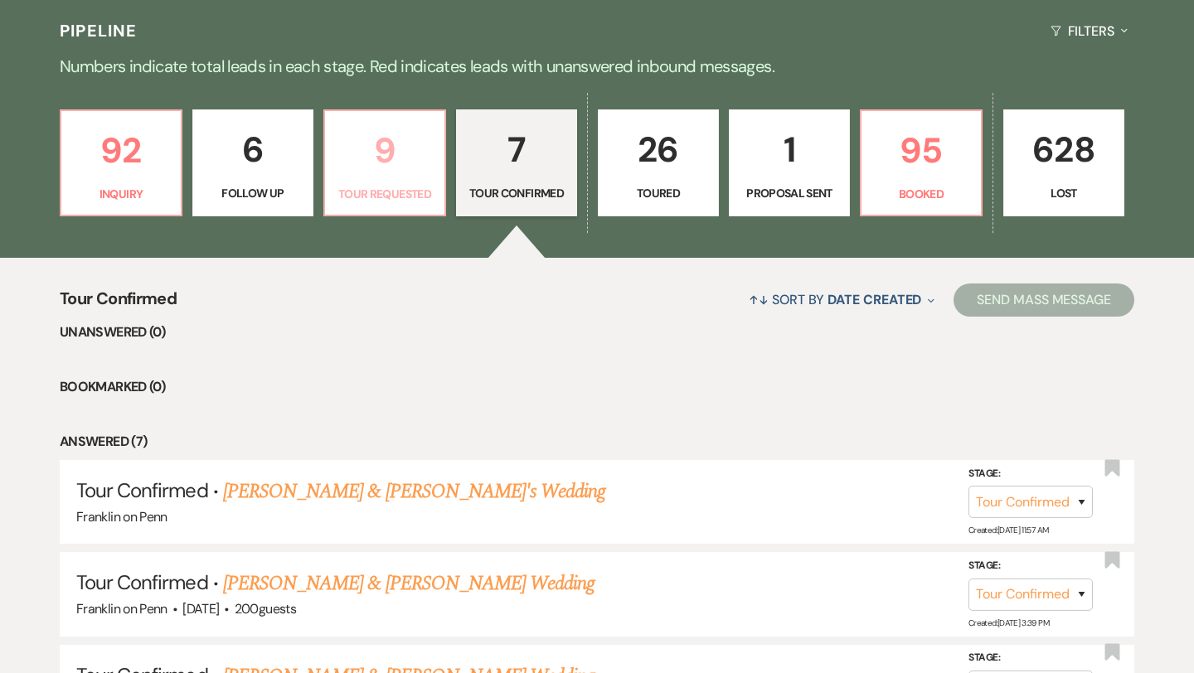
select select "2"
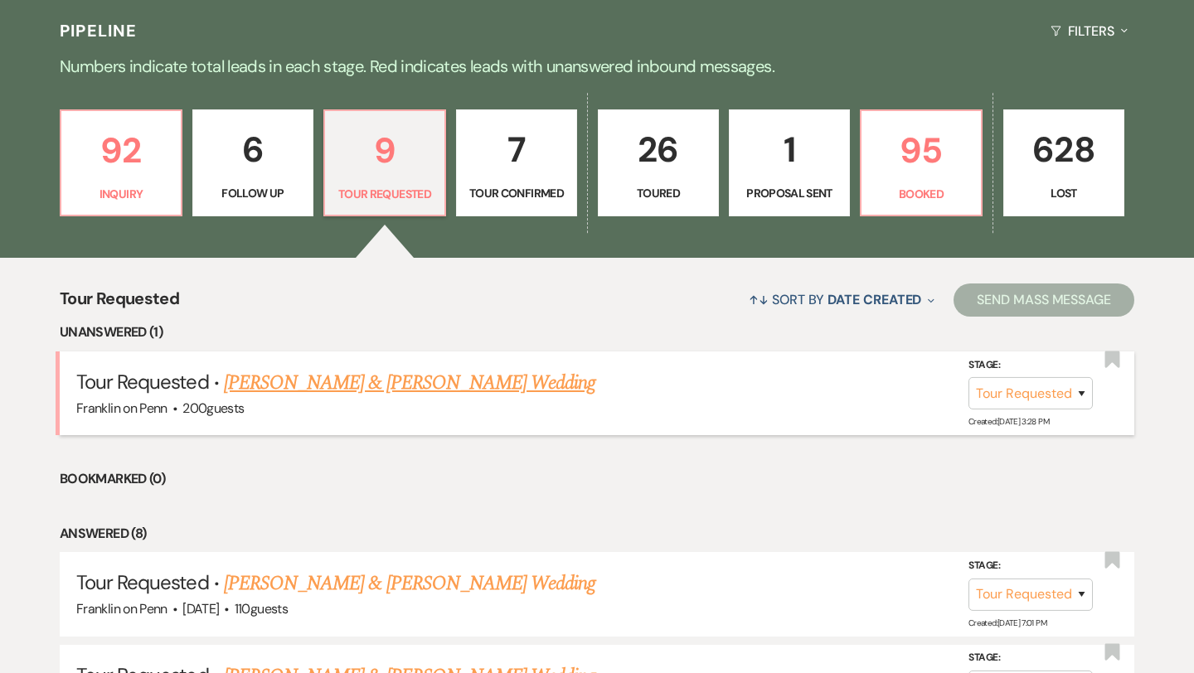
click at [388, 381] on link "[PERSON_NAME] & [PERSON_NAME] Wedding" at bounding box center [409, 383] width 371 height 30
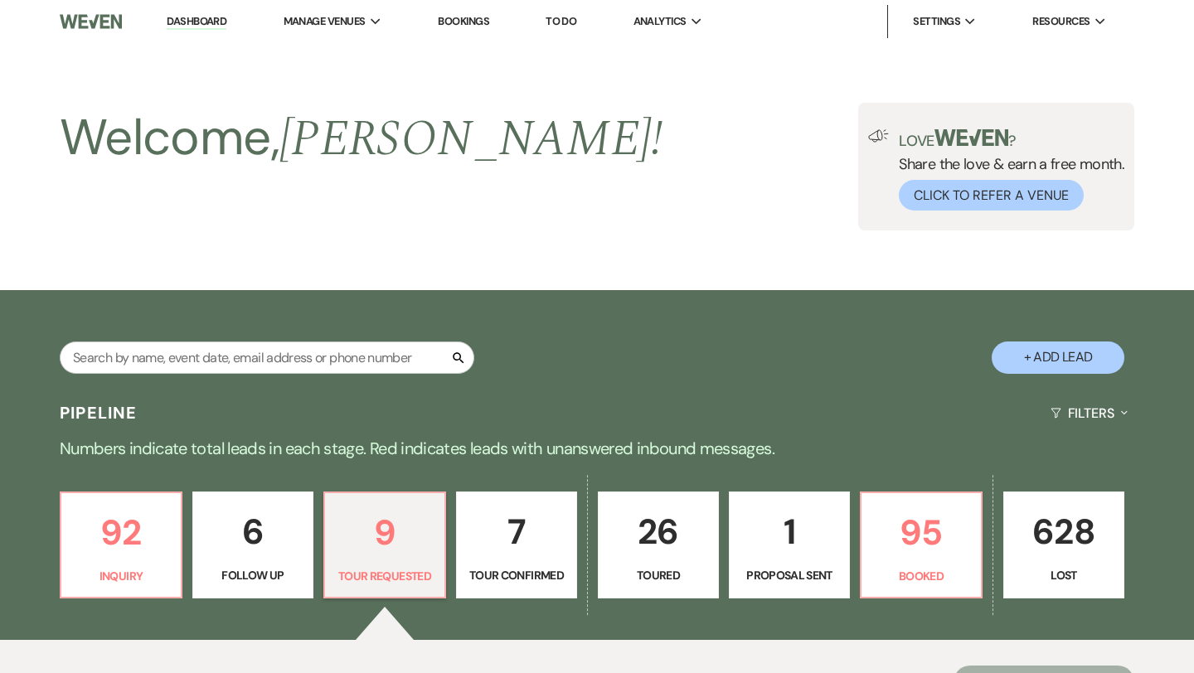
select select "2"
select select "5"
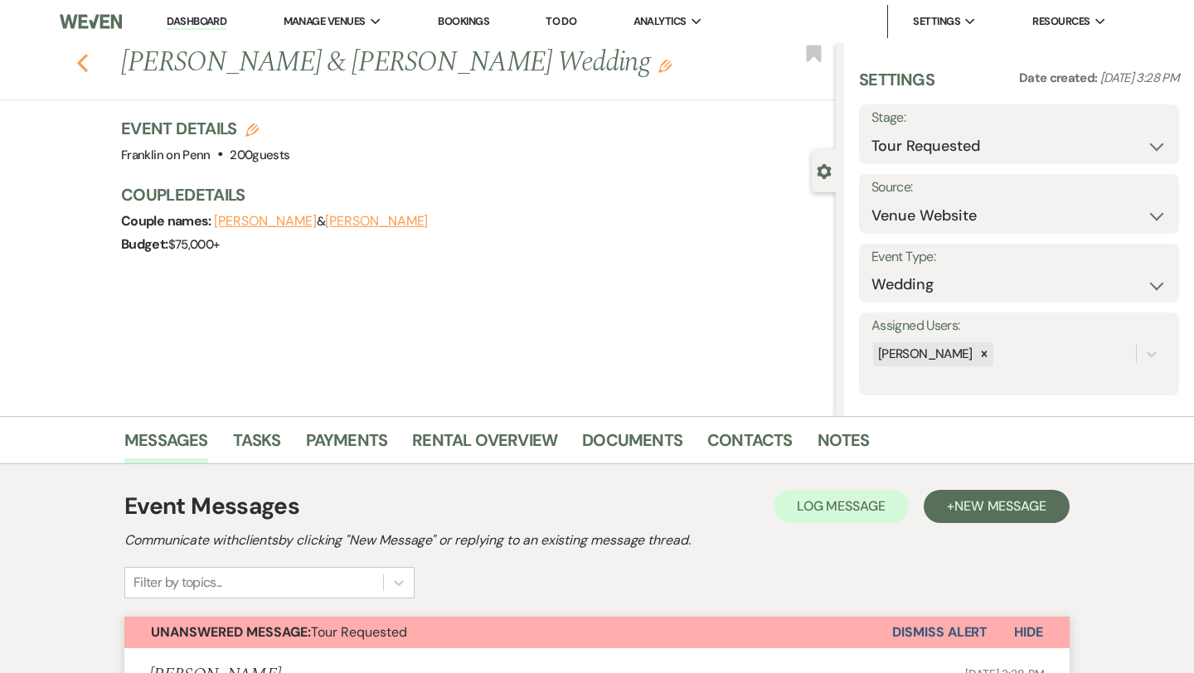
click at [84, 64] on icon "Previous" at bounding box center [82, 63] width 12 height 20
select select "2"
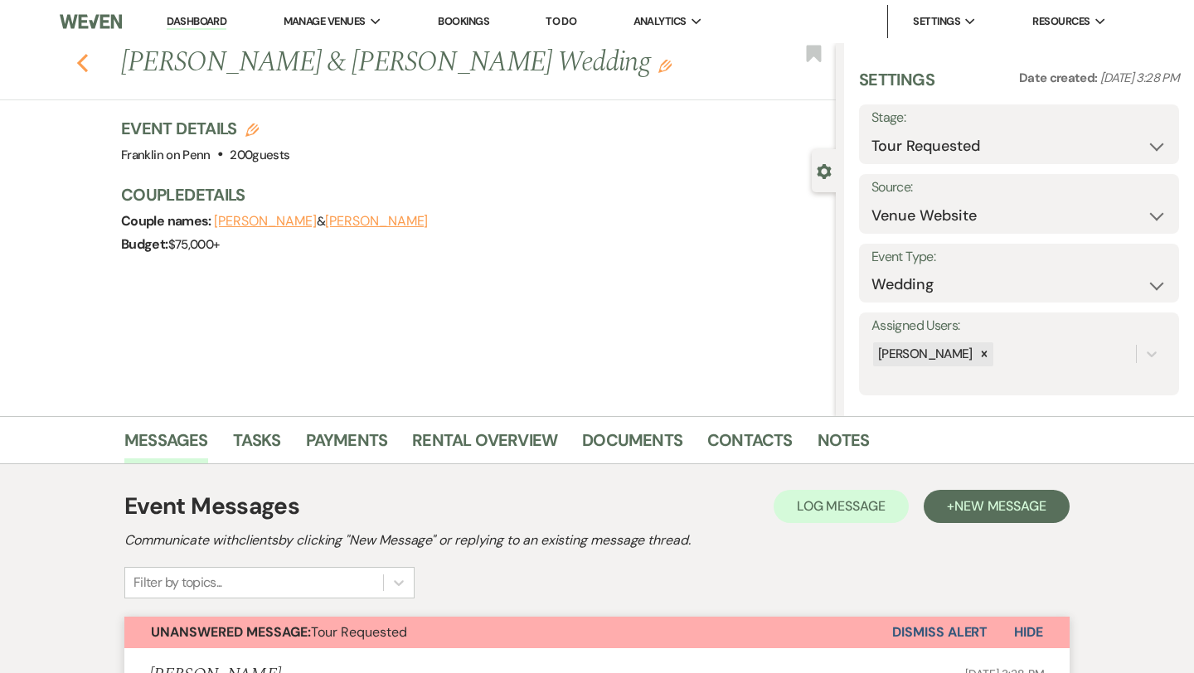
select select "2"
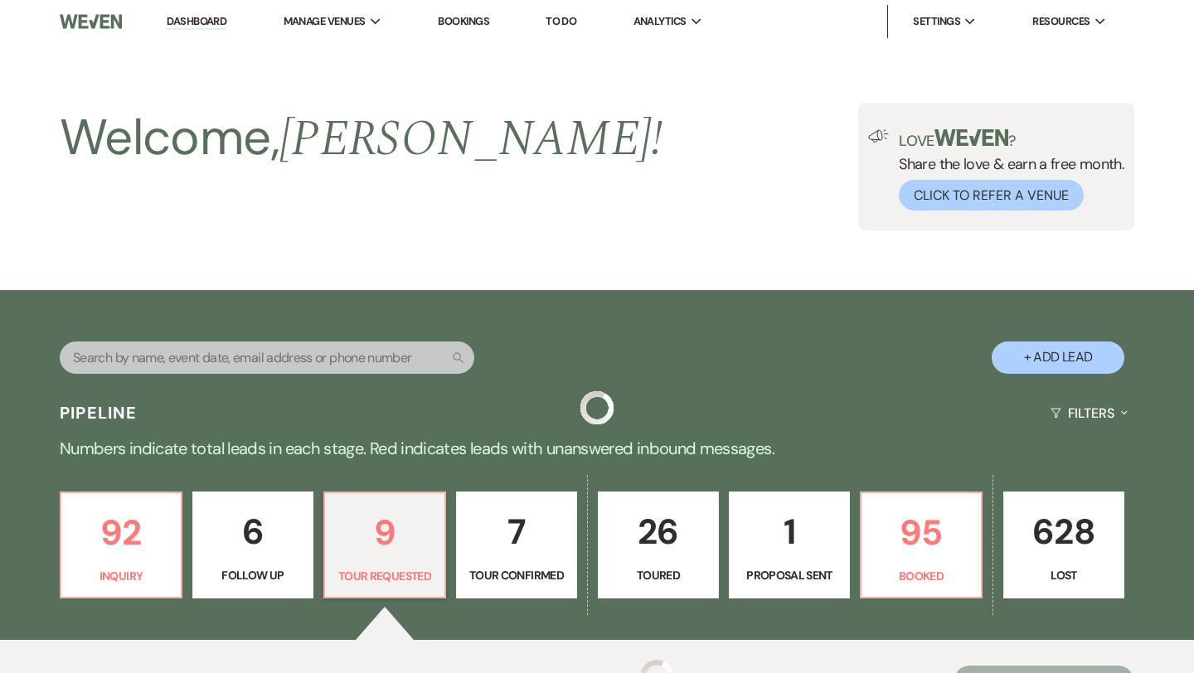
scroll to position [382, 0]
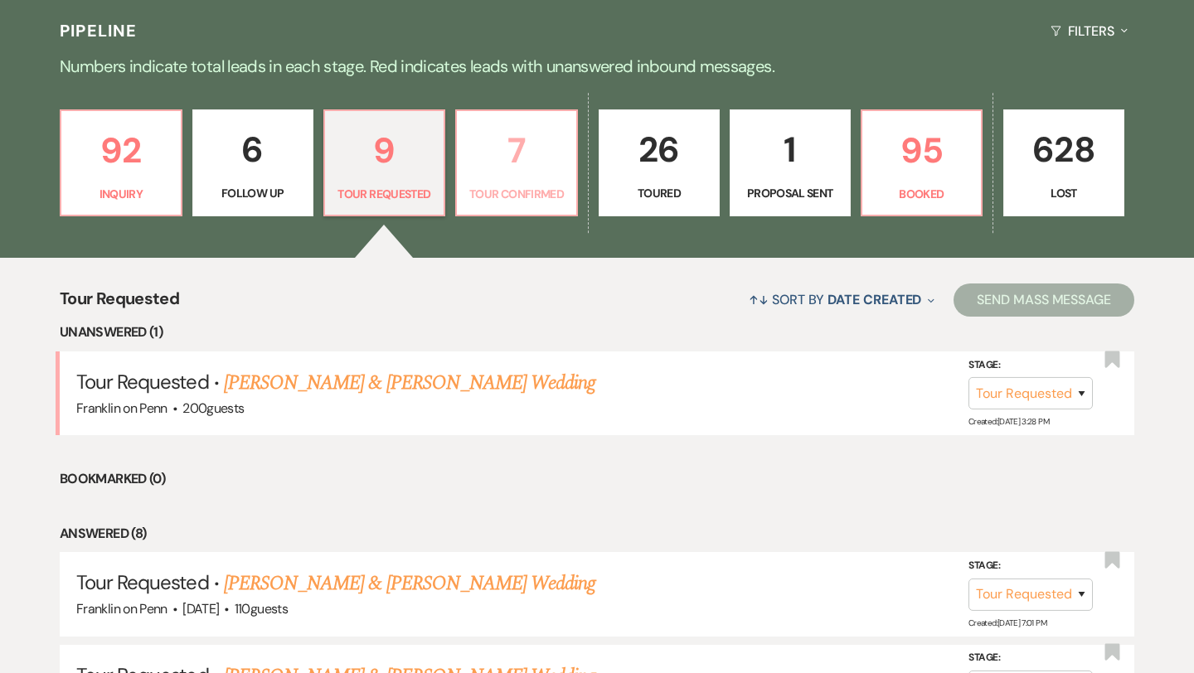
click at [519, 150] on p "7" at bounding box center [516, 151] width 99 height 56
select select "4"
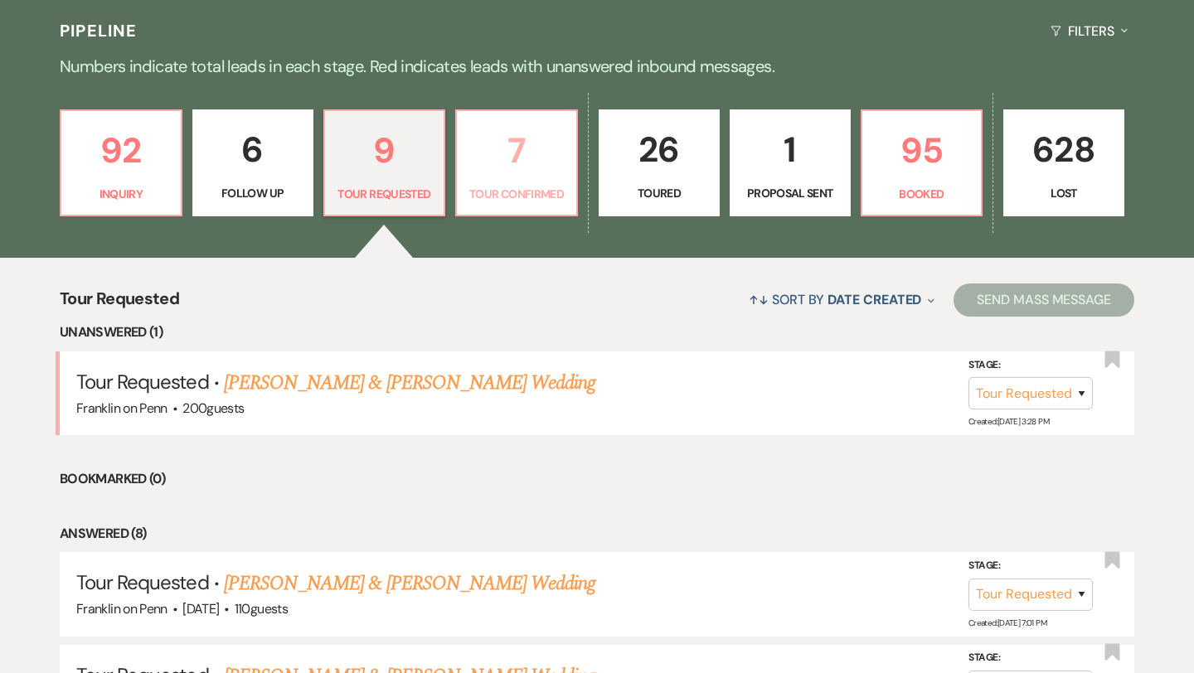
select select "4"
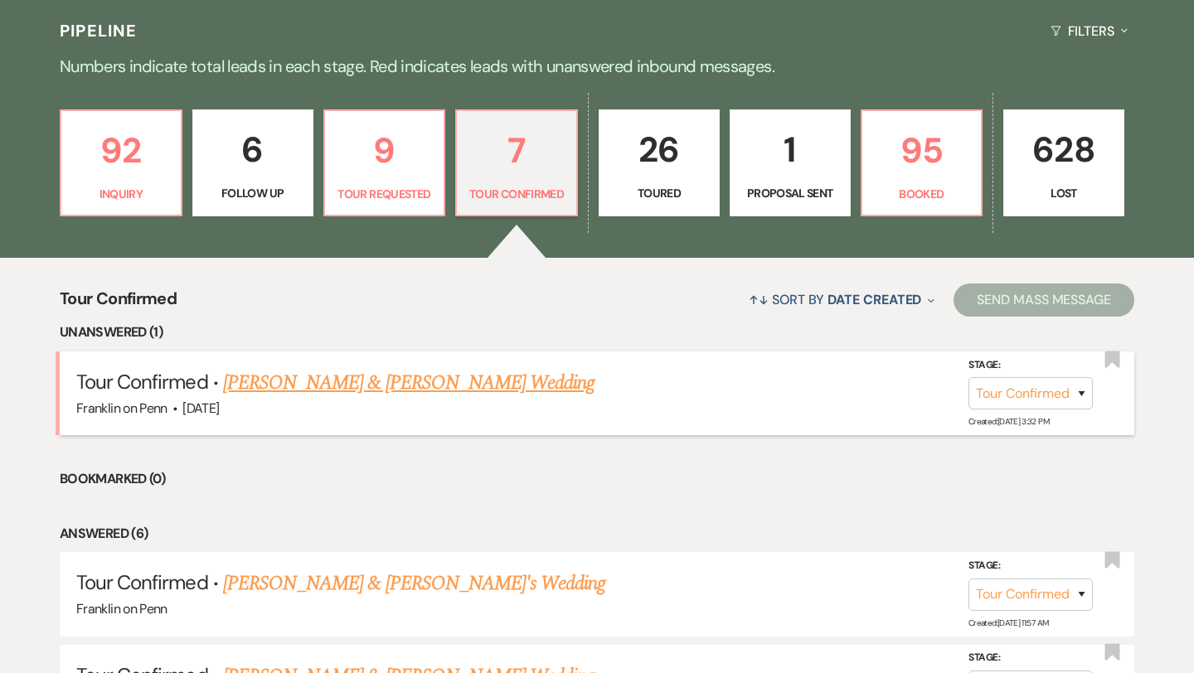
click at [446, 385] on link "[PERSON_NAME] & [PERSON_NAME] Wedding" at bounding box center [408, 383] width 371 height 30
select select "4"
select select "5"
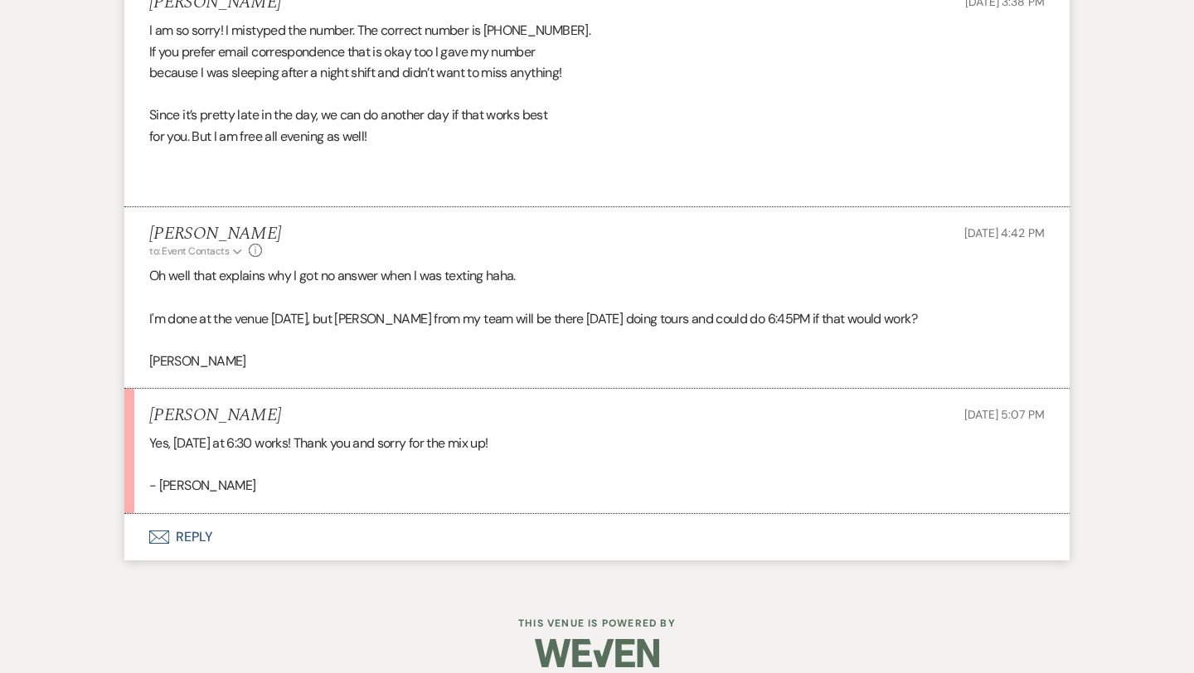
scroll to position [3663, 0]
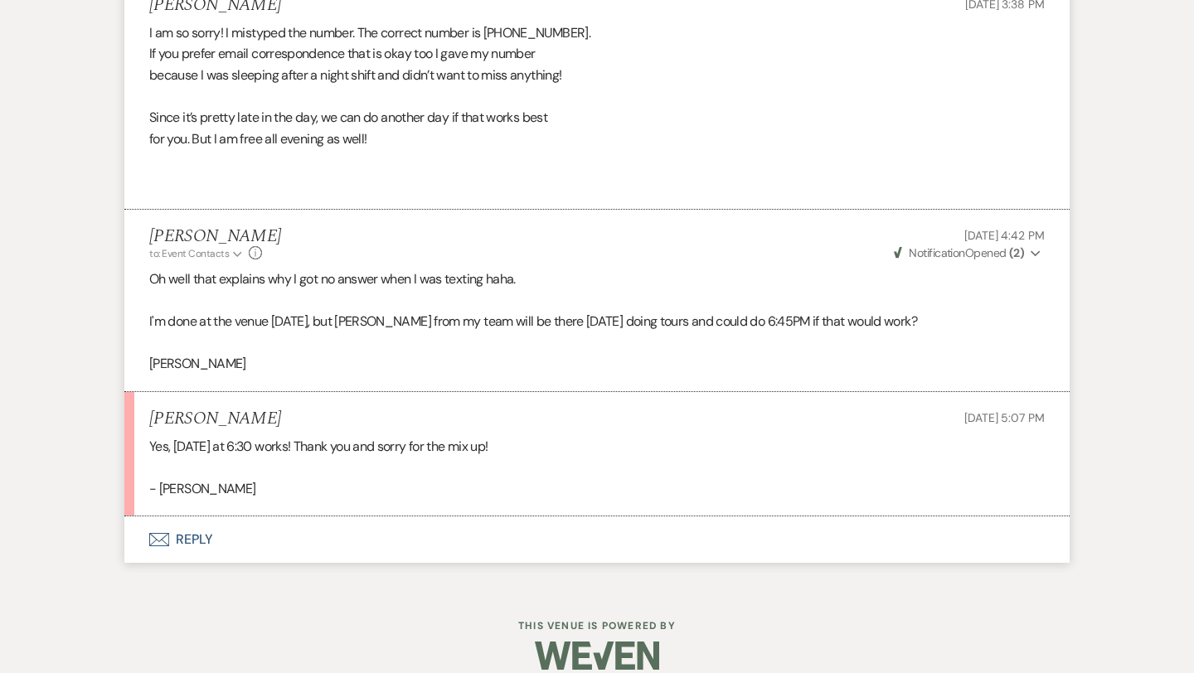
click at [193, 516] on button "Envelope Reply" at bounding box center [596, 539] width 945 height 46
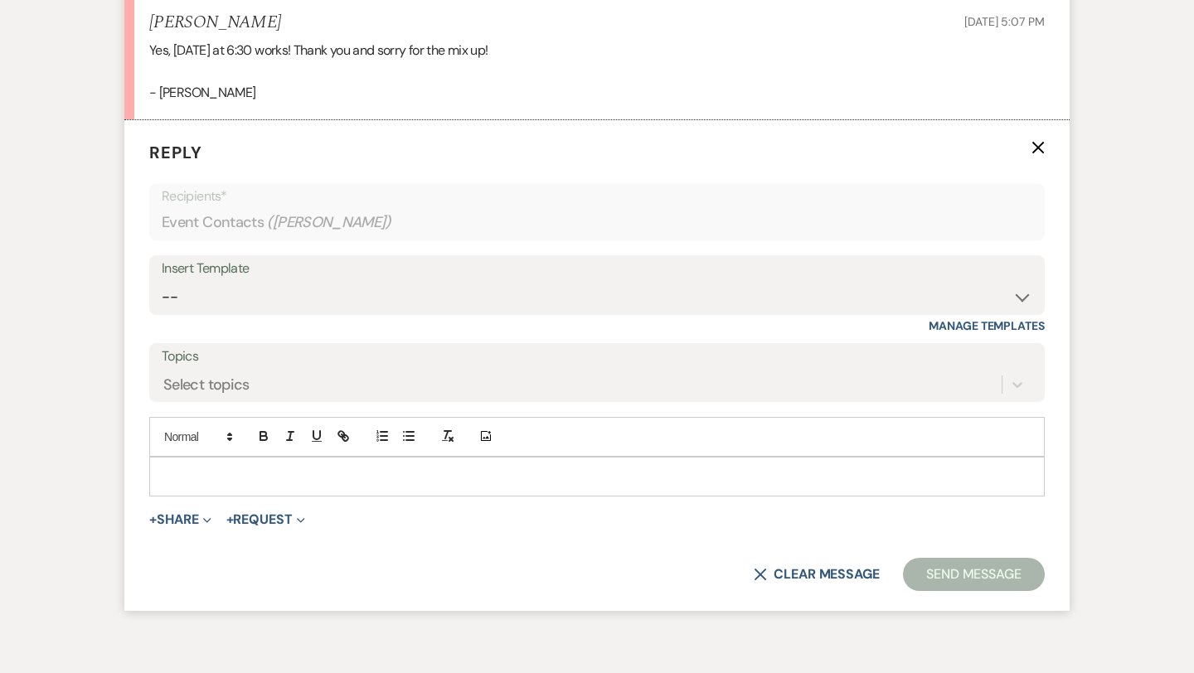
scroll to position [4067, 0]
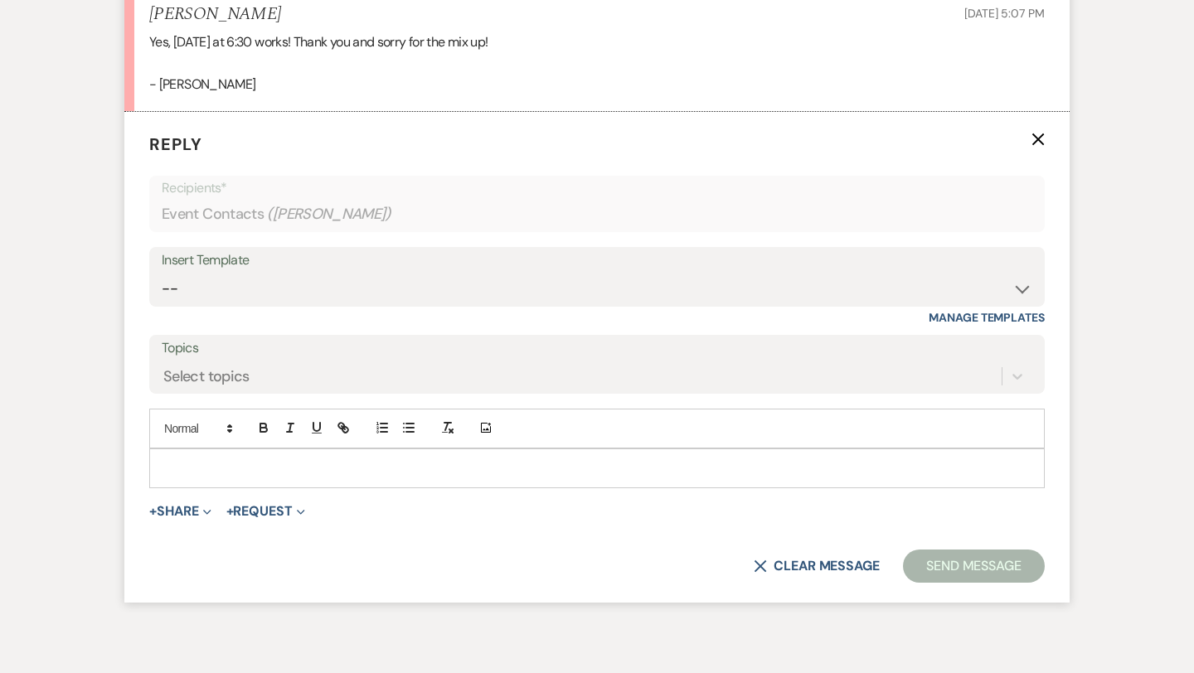
click at [194, 459] on p at bounding box center [596, 468] width 869 height 18
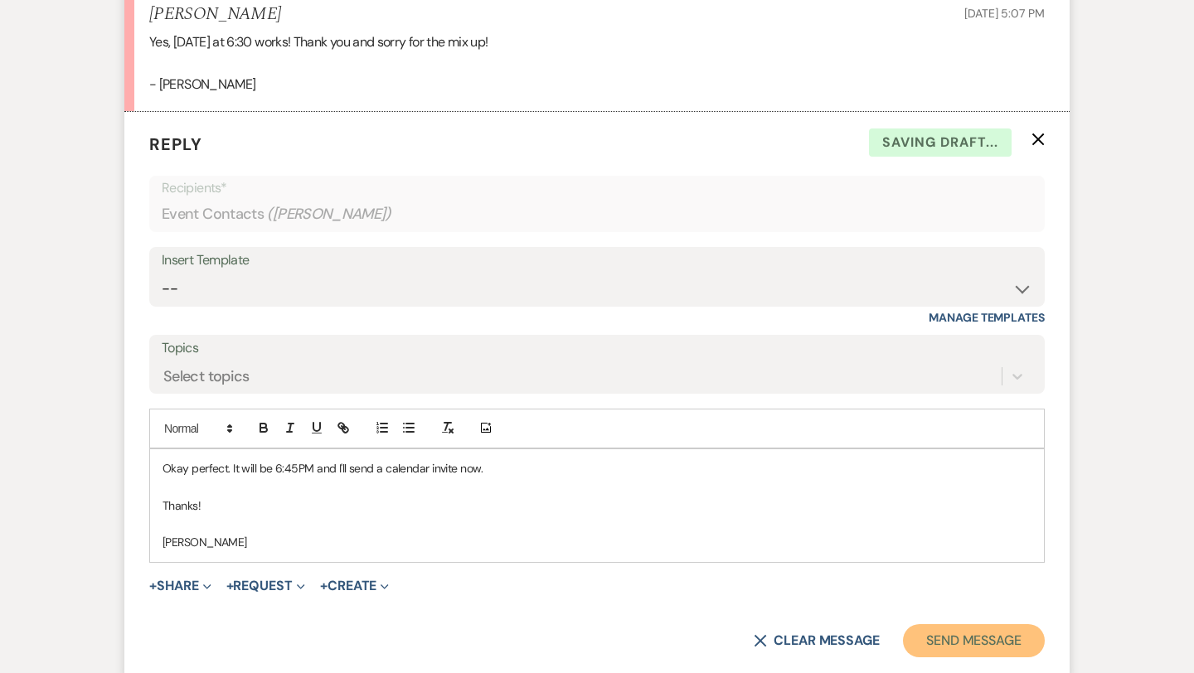
click at [986, 624] on button "Send Message" at bounding box center [974, 640] width 142 height 33
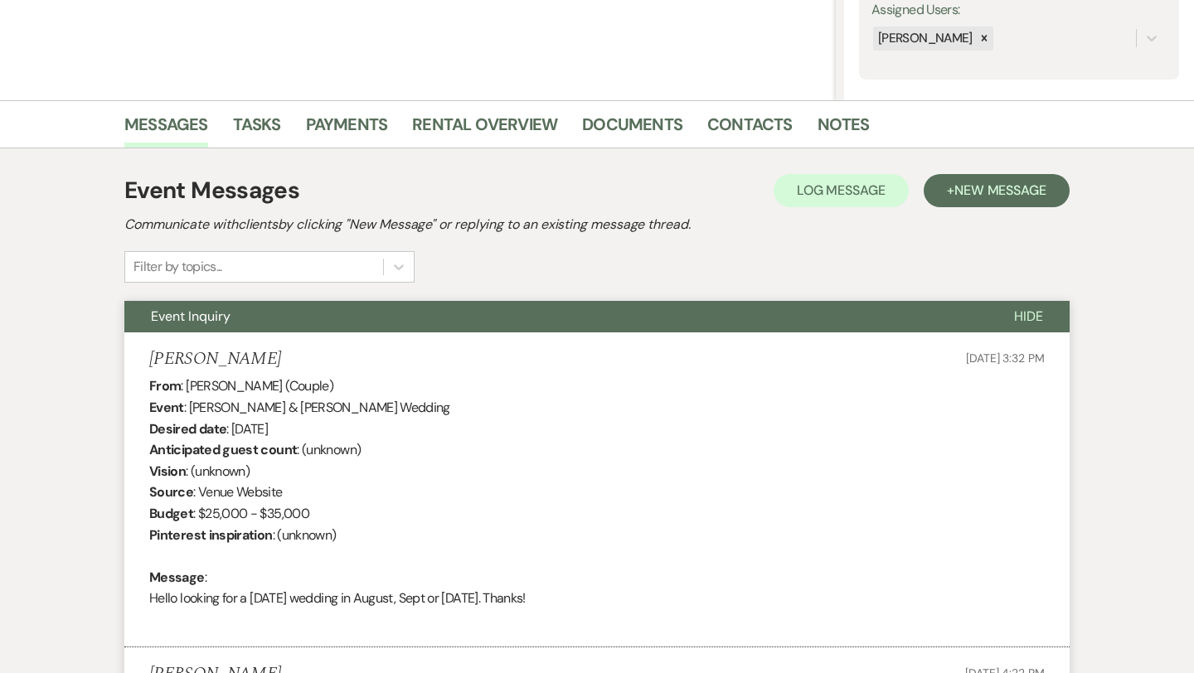
scroll to position [0, 0]
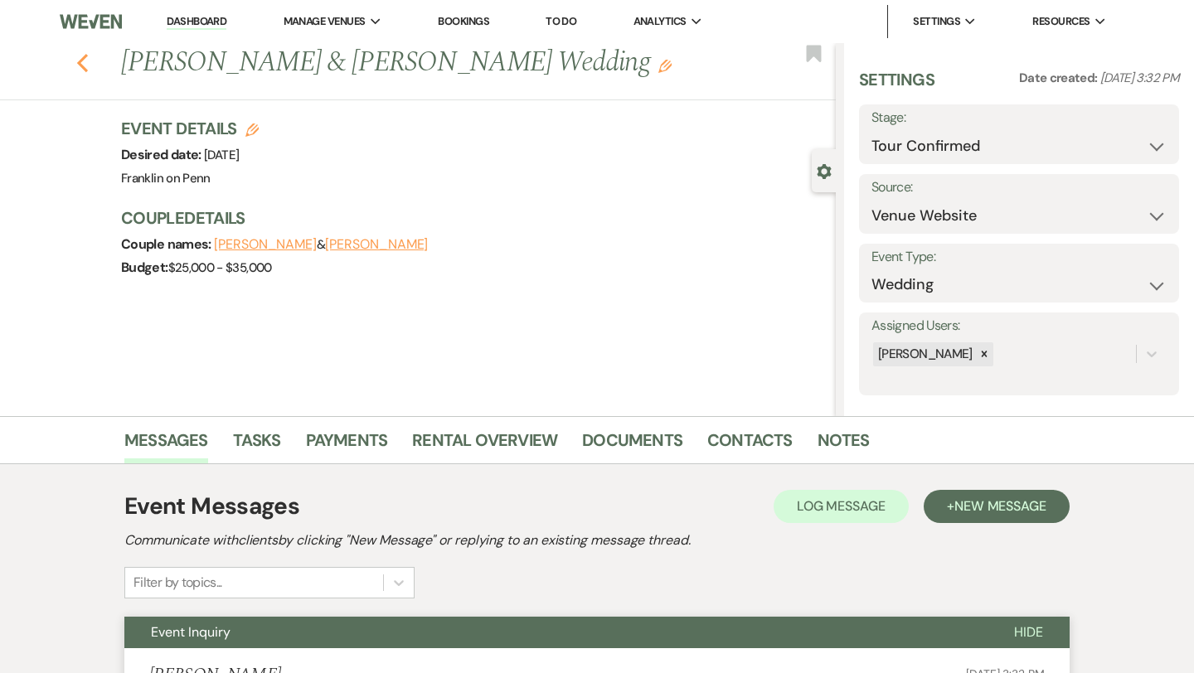
click at [82, 63] on icon "Previous" at bounding box center [82, 63] width 12 height 20
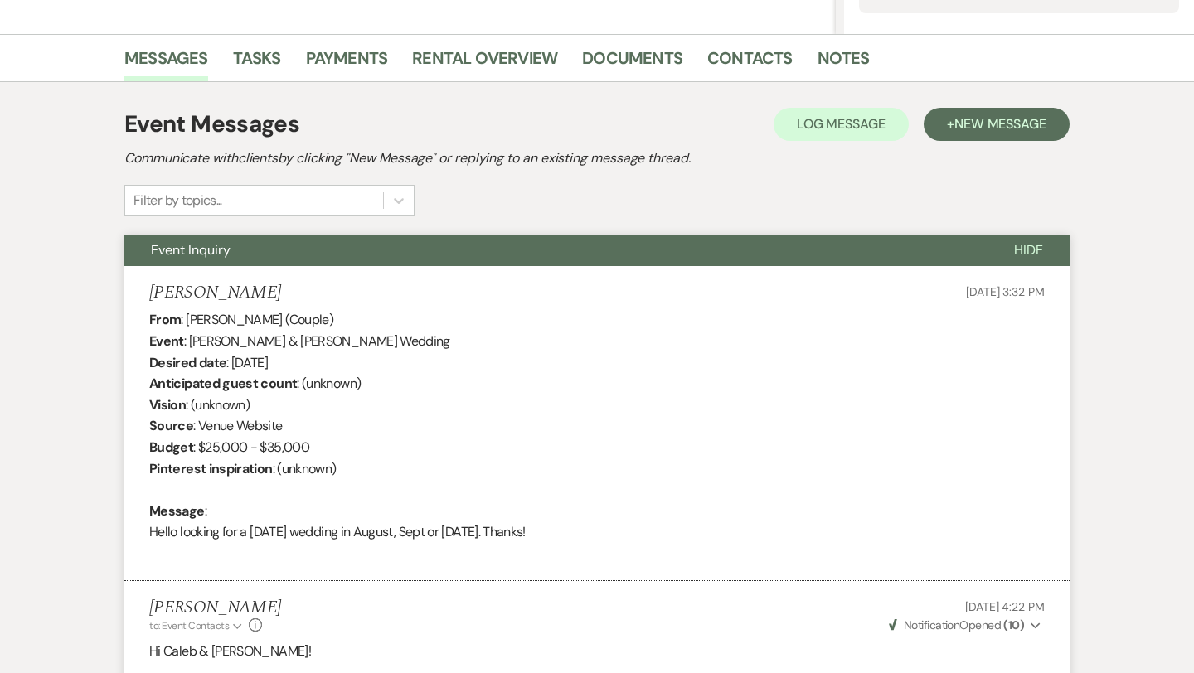
select select "4"
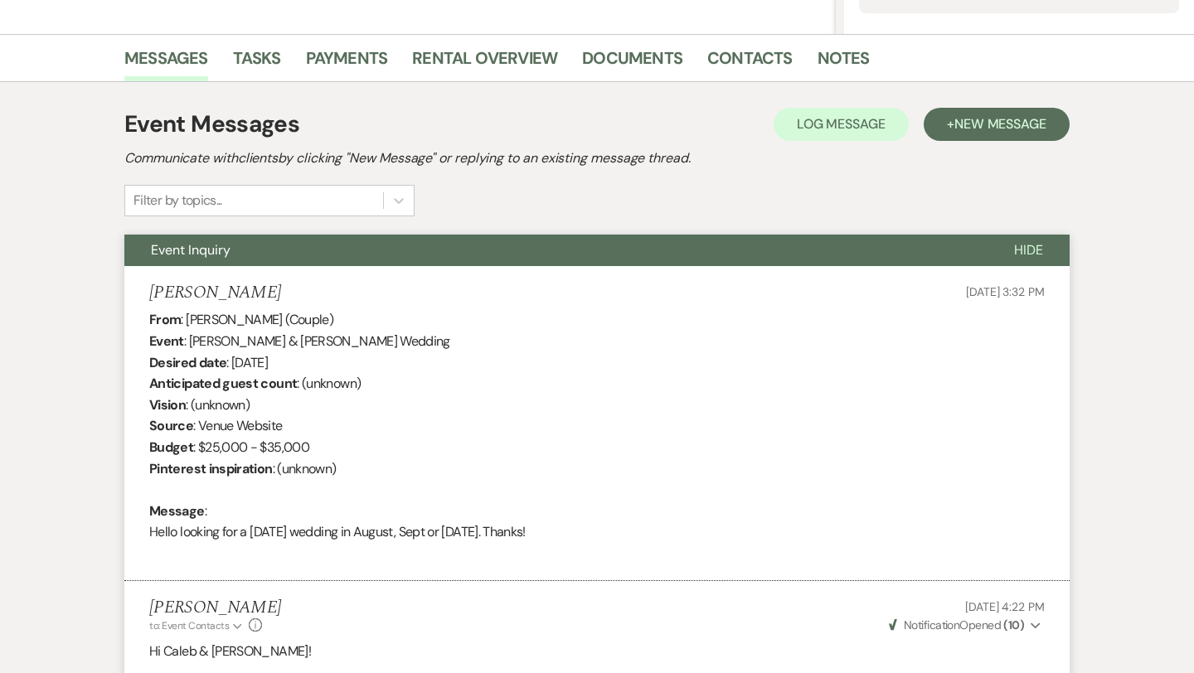
select select "4"
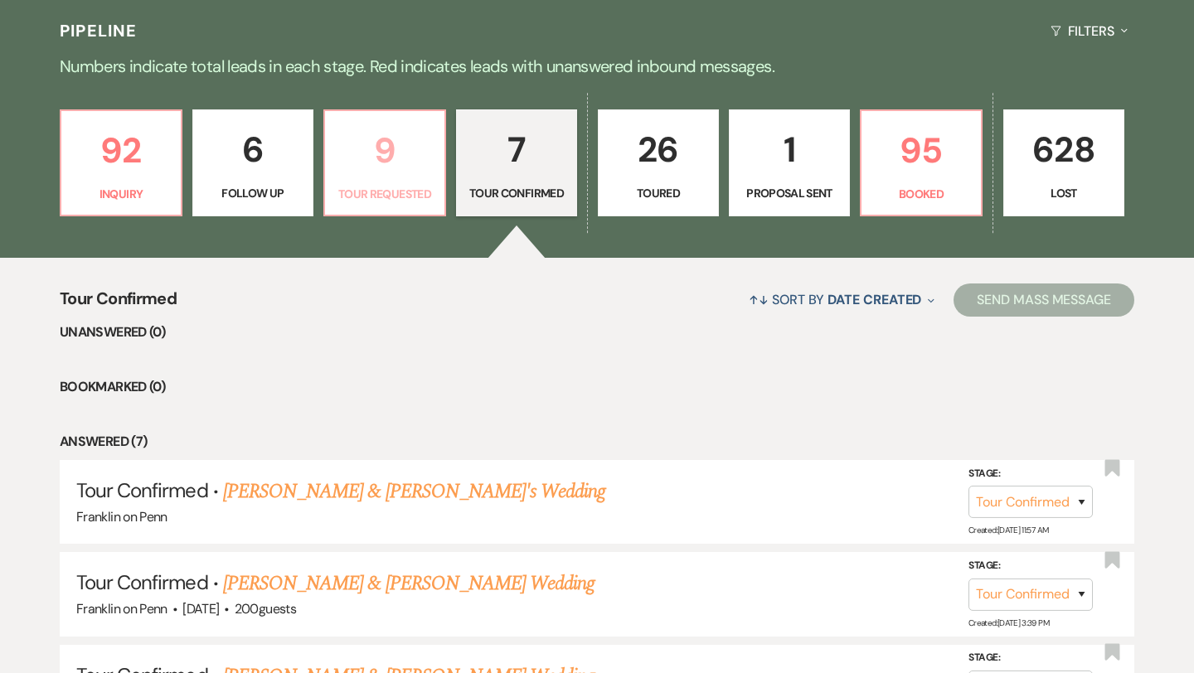
click at [389, 161] on p "9" at bounding box center [384, 151] width 99 height 56
select select "2"
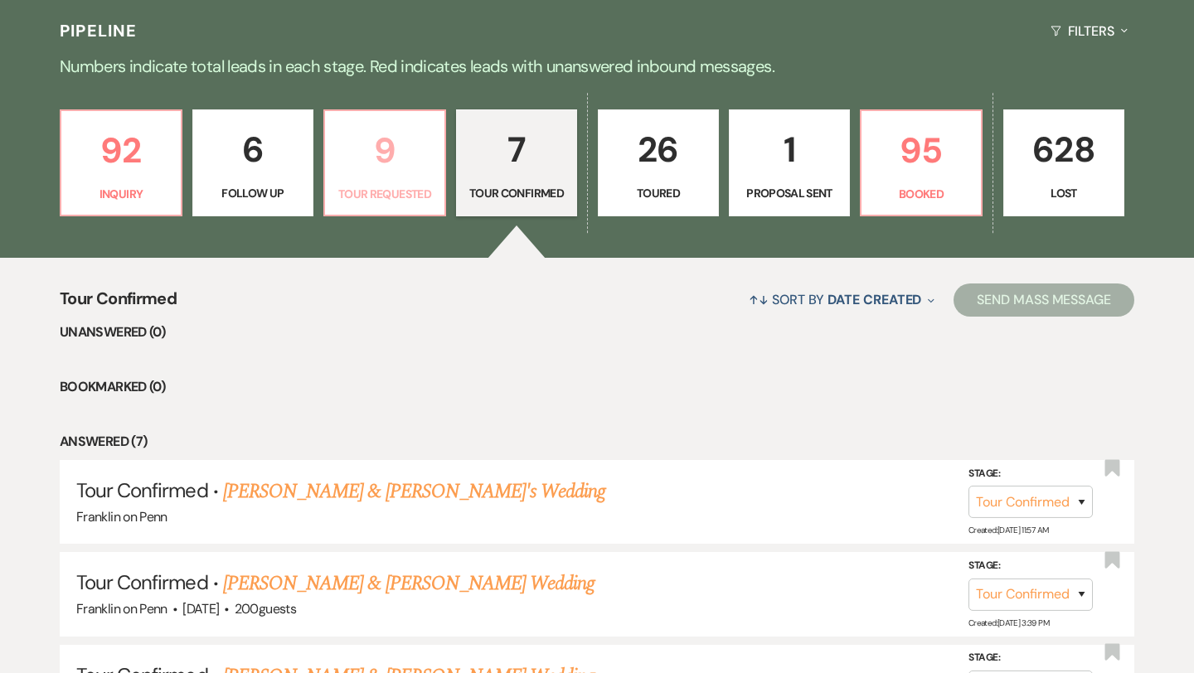
select select "2"
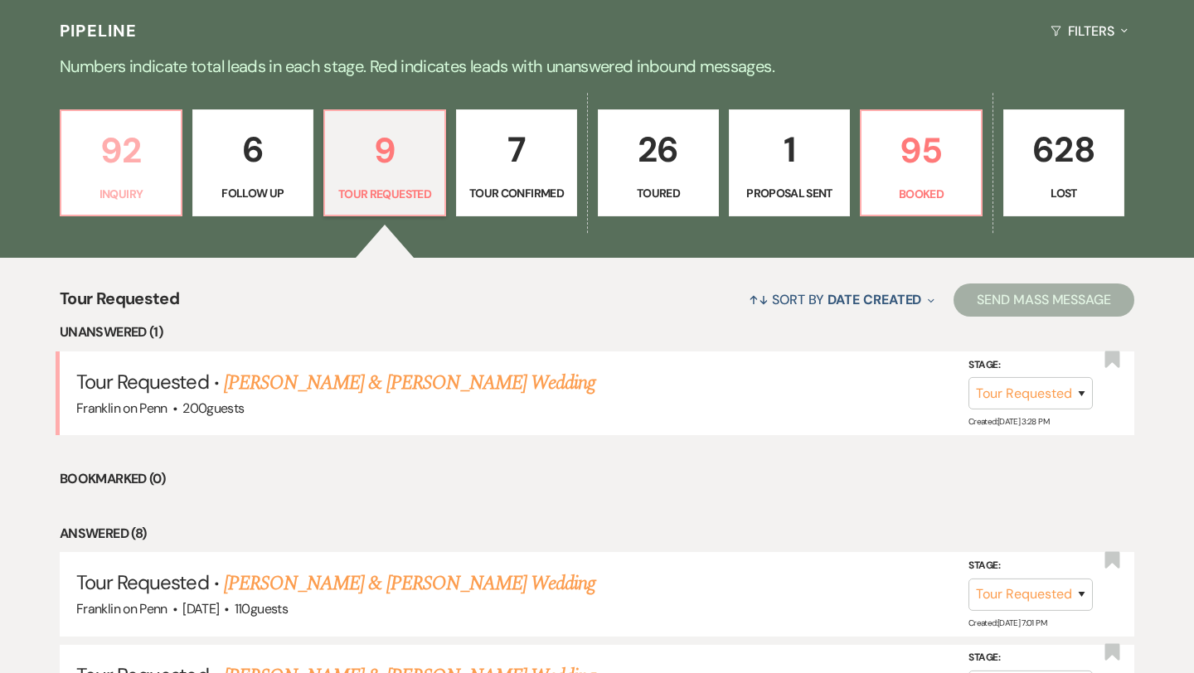
click at [138, 161] on p "92" at bounding box center [120, 151] width 99 height 56
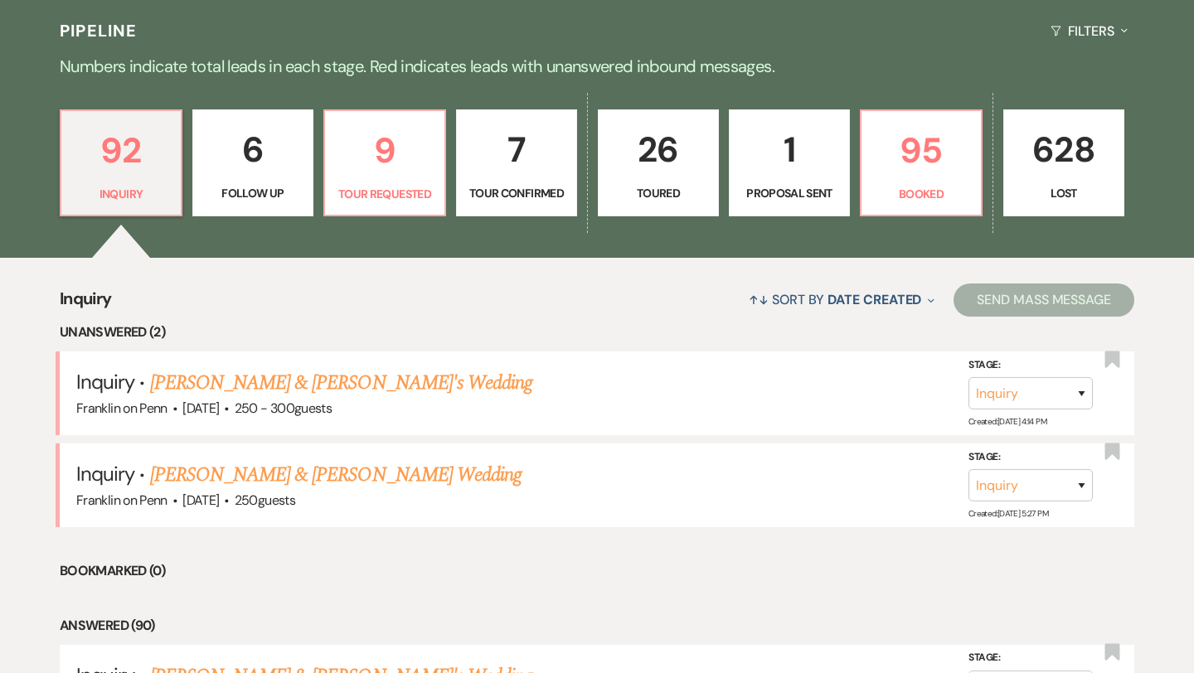
click at [662, 142] on p "26" at bounding box center [657, 150] width 99 height 56
select select "5"
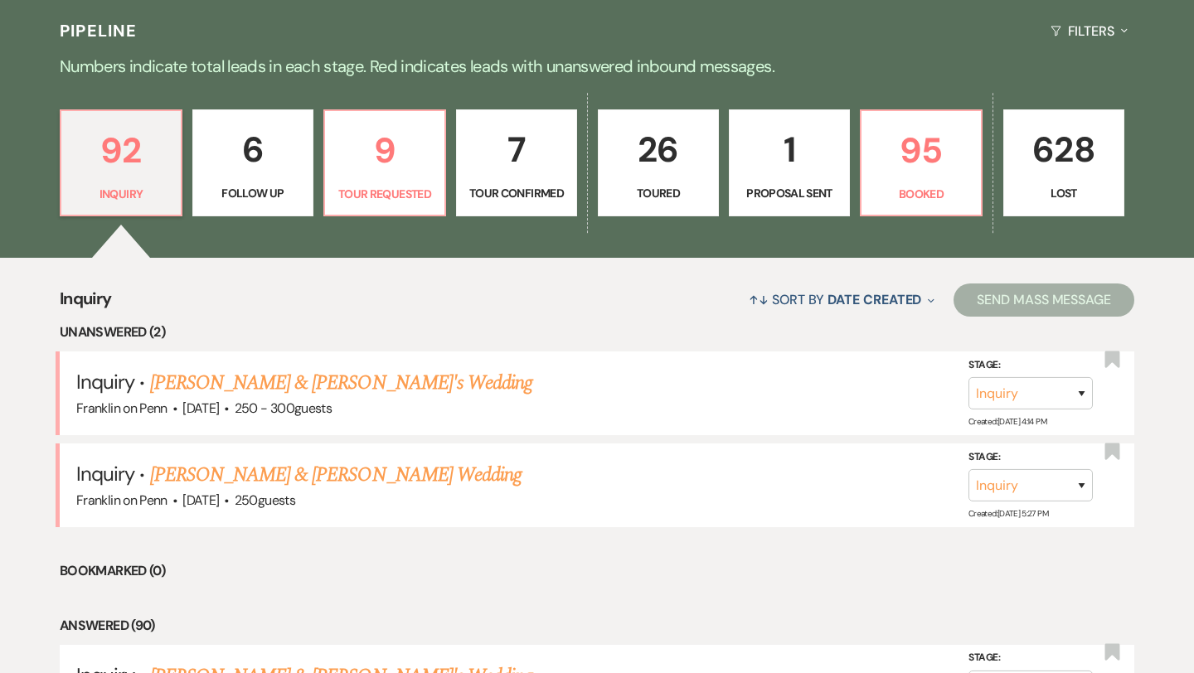
select select "5"
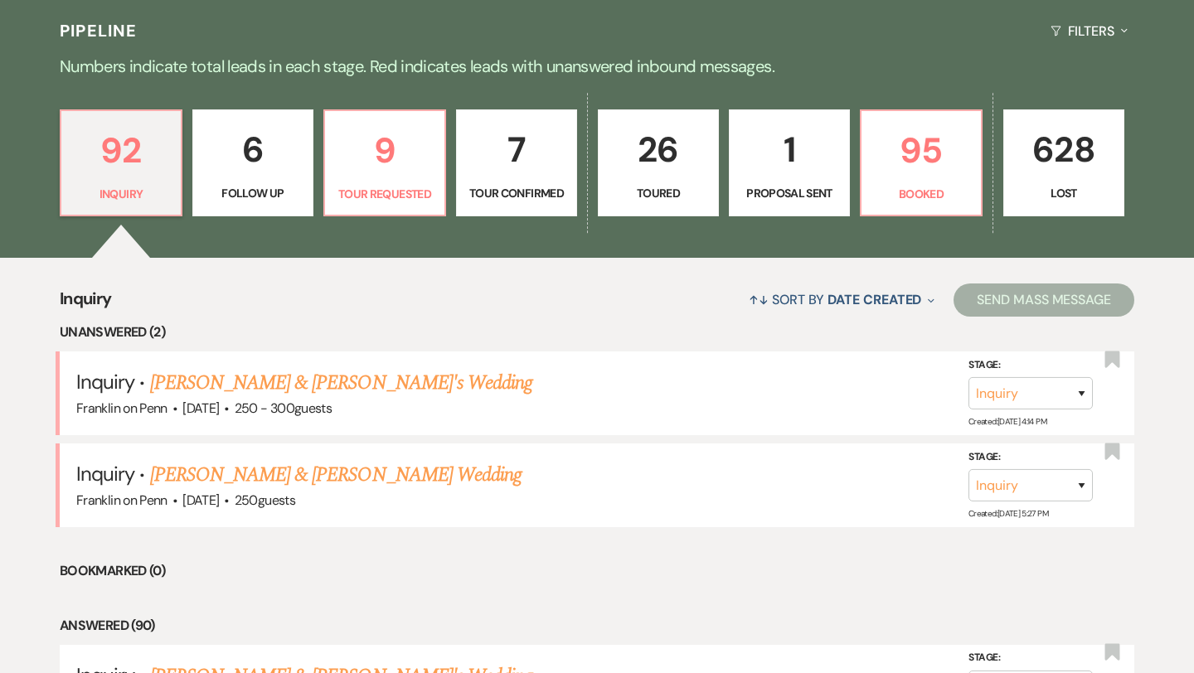
select select "5"
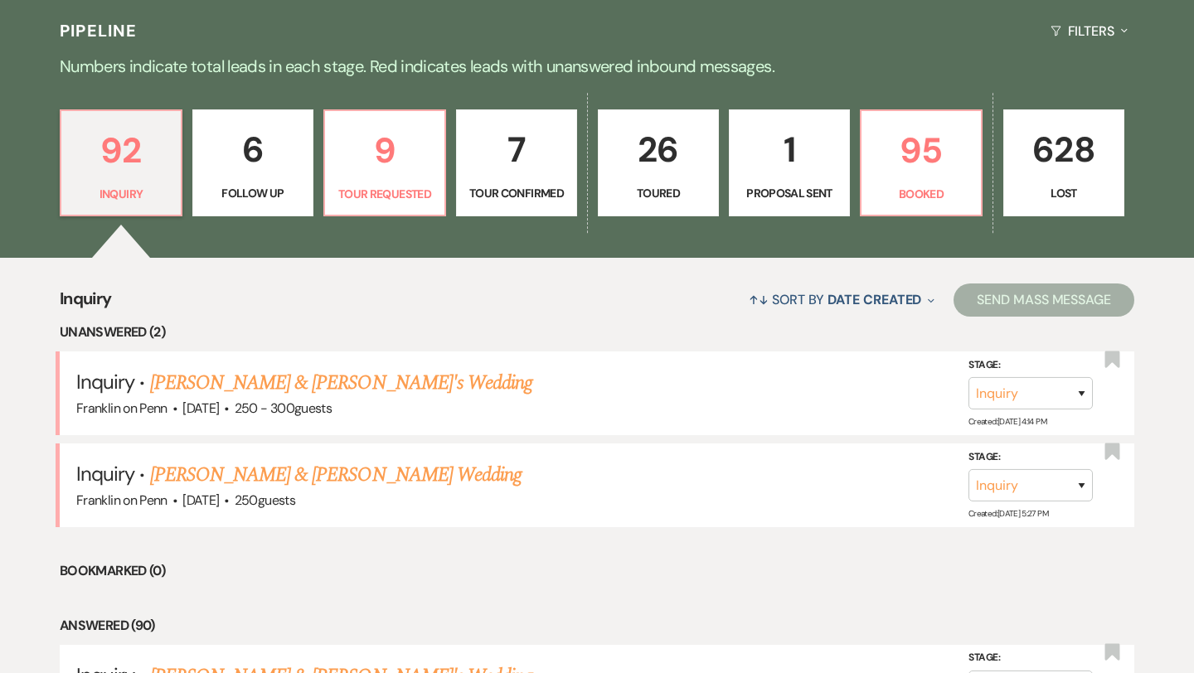
select select "5"
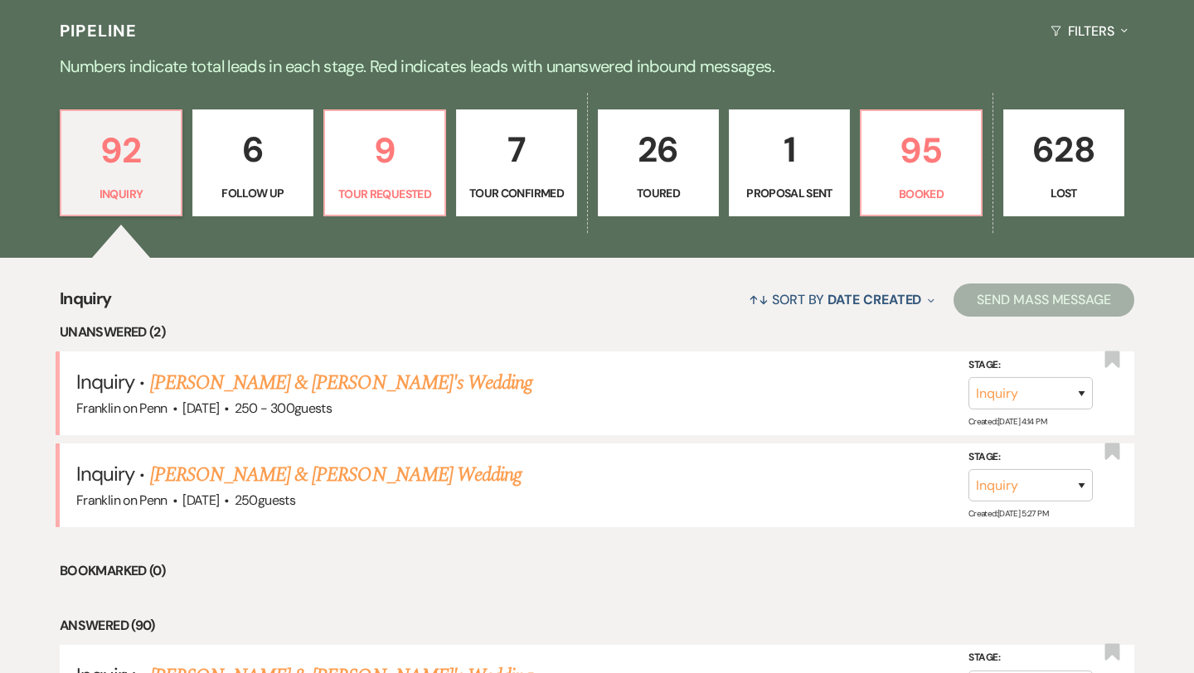
select select "5"
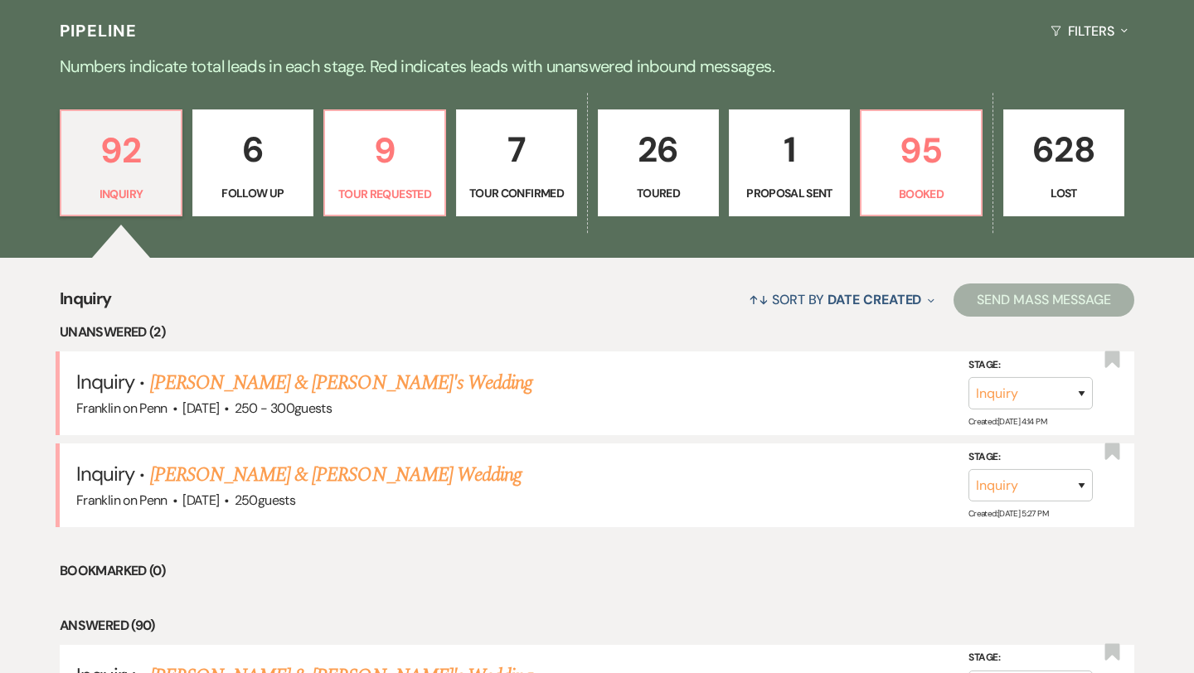
select select "5"
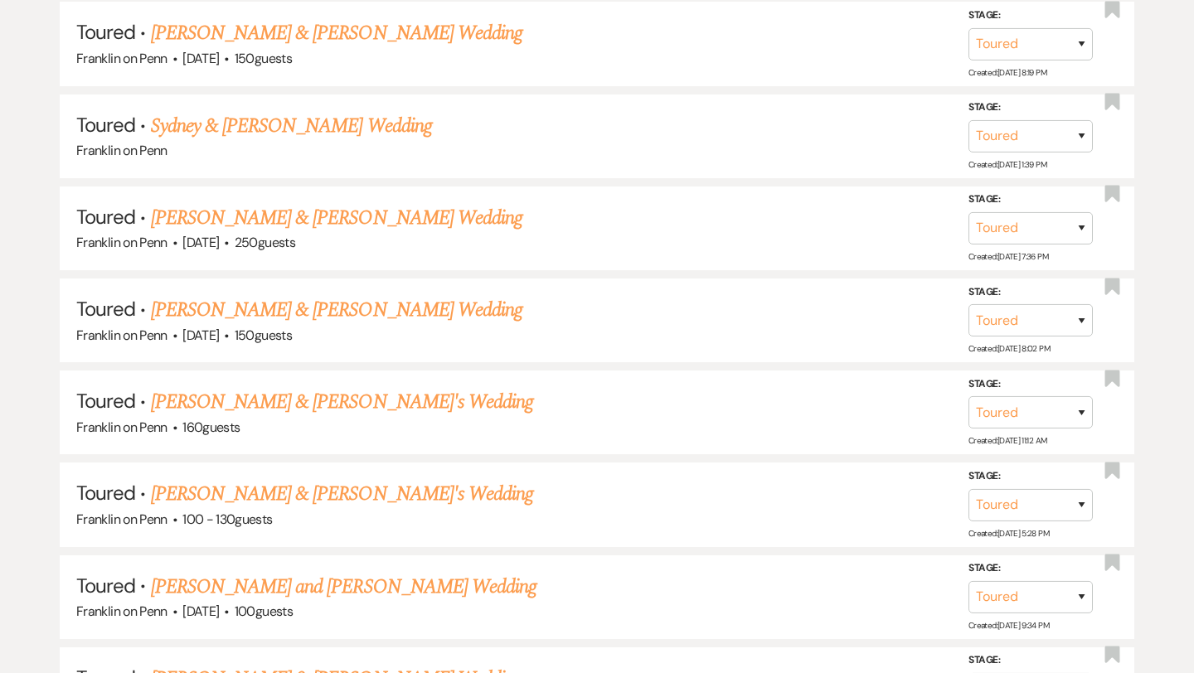
scroll to position [933, 0]
click at [429, 395] on link "[PERSON_NAME] & [PERSON_NAME]'s Wedding" at bounding box center [342, 401] width 383 height 30
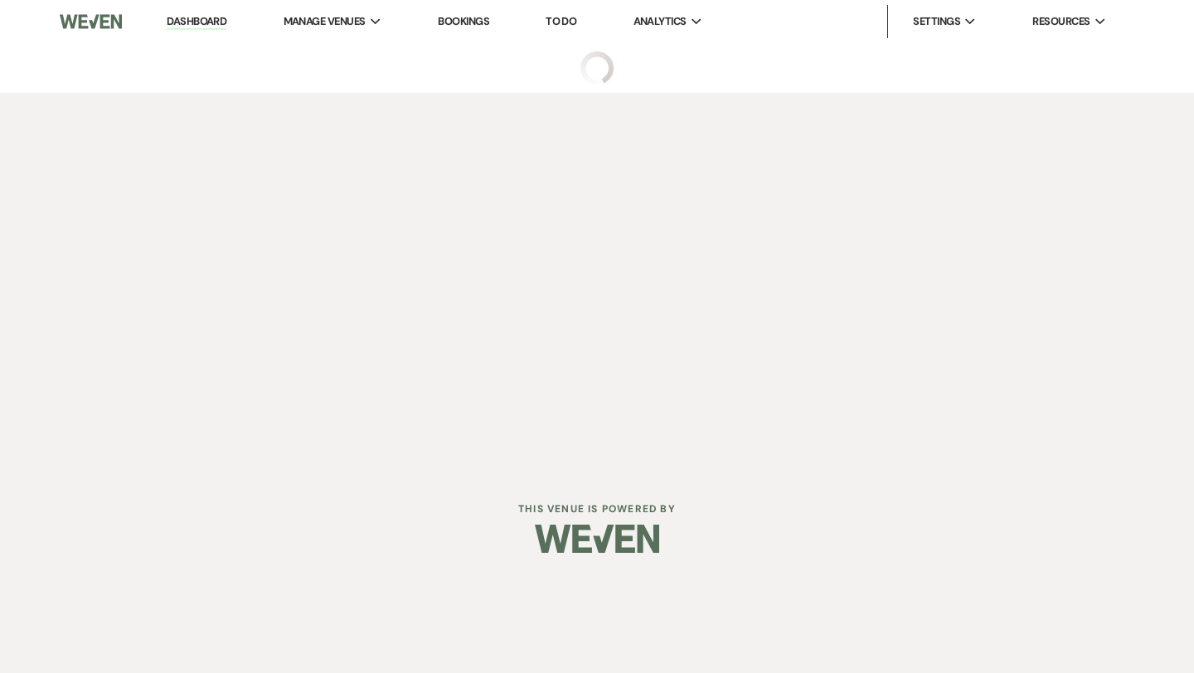
select select "5"
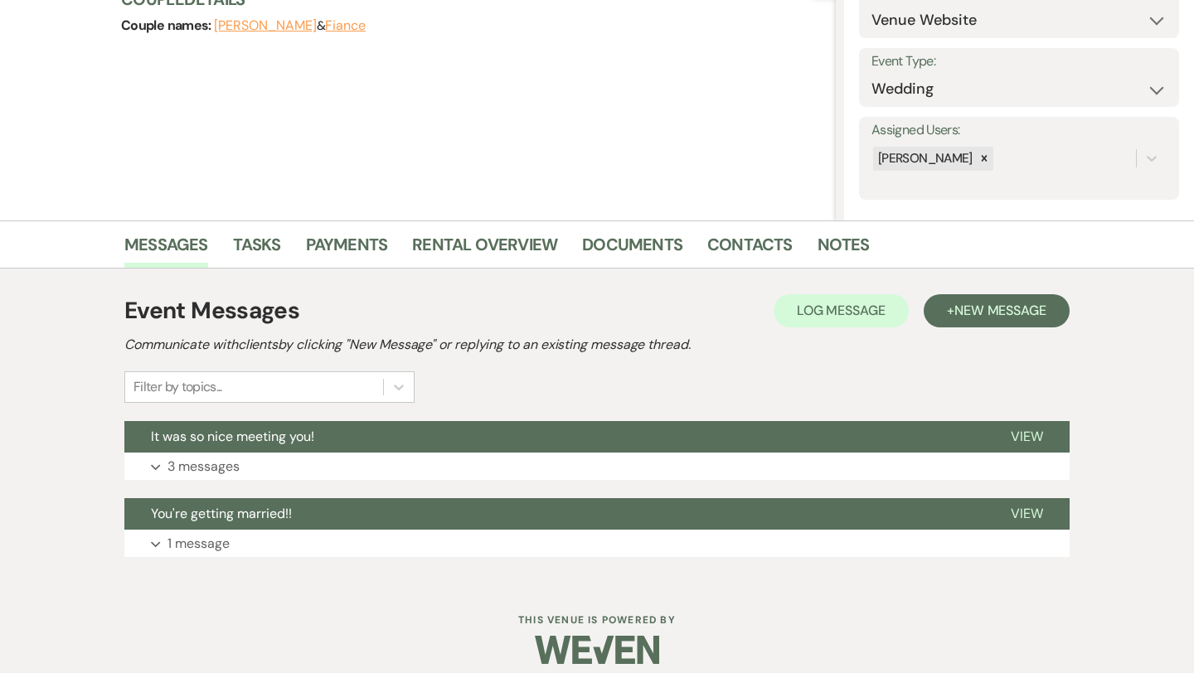
scroll to position [211, 0]
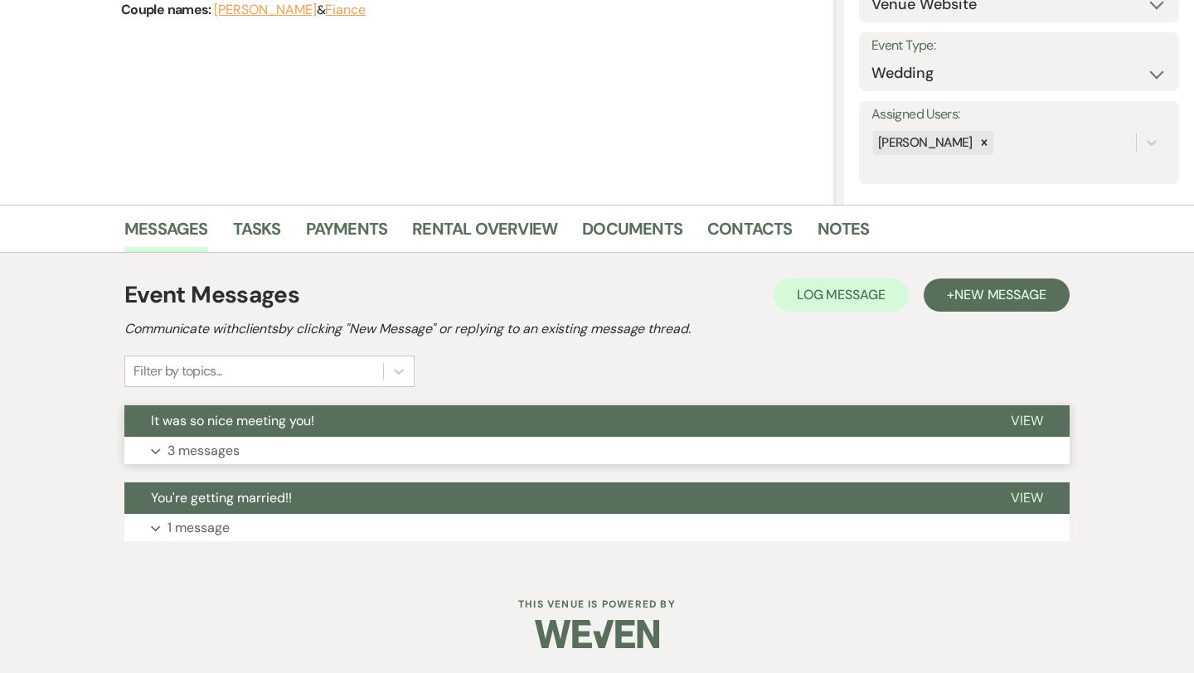
click at [1025, 423] on span "View" at bounding box center [1027, 420] width 32 height 17
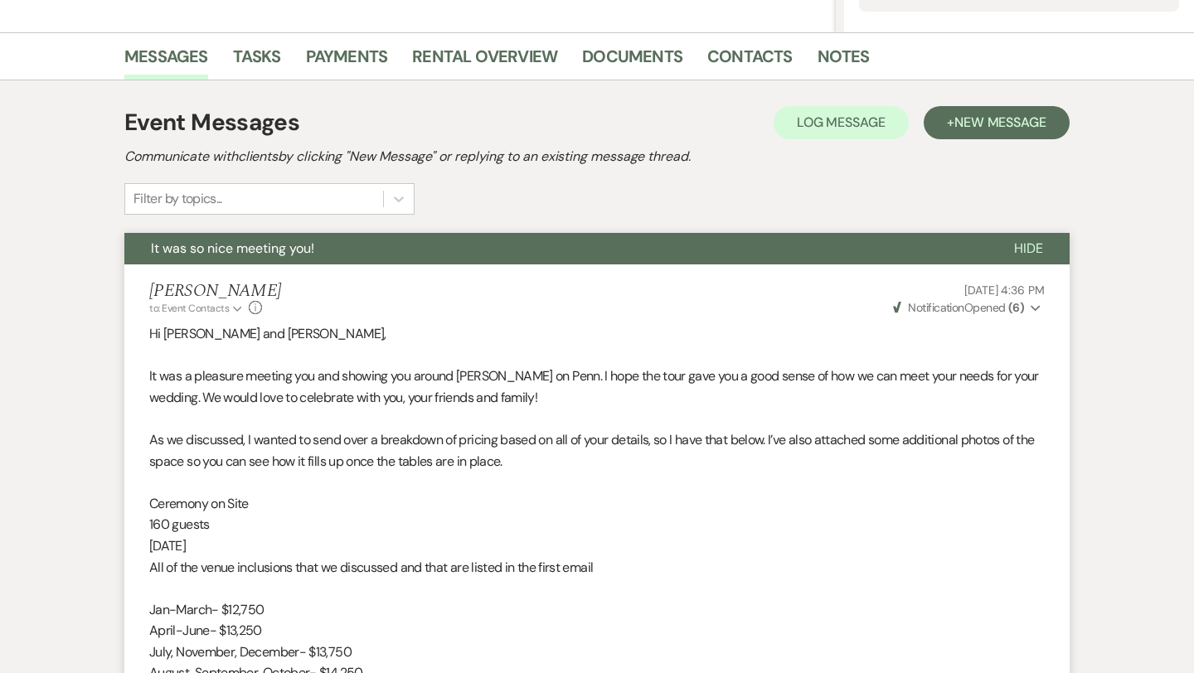
scroll to position [0, 0]
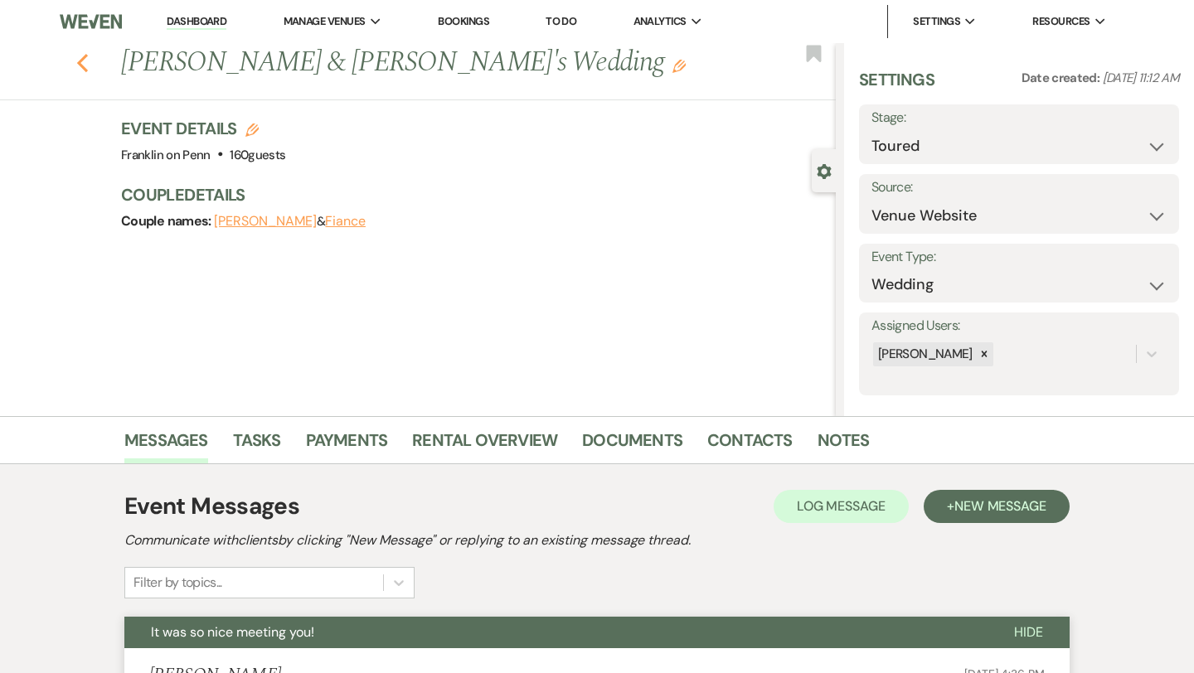
click at [82, 64] on icon "Previous" at bounding box center [82, 63] width 12 height 20
select select "5"
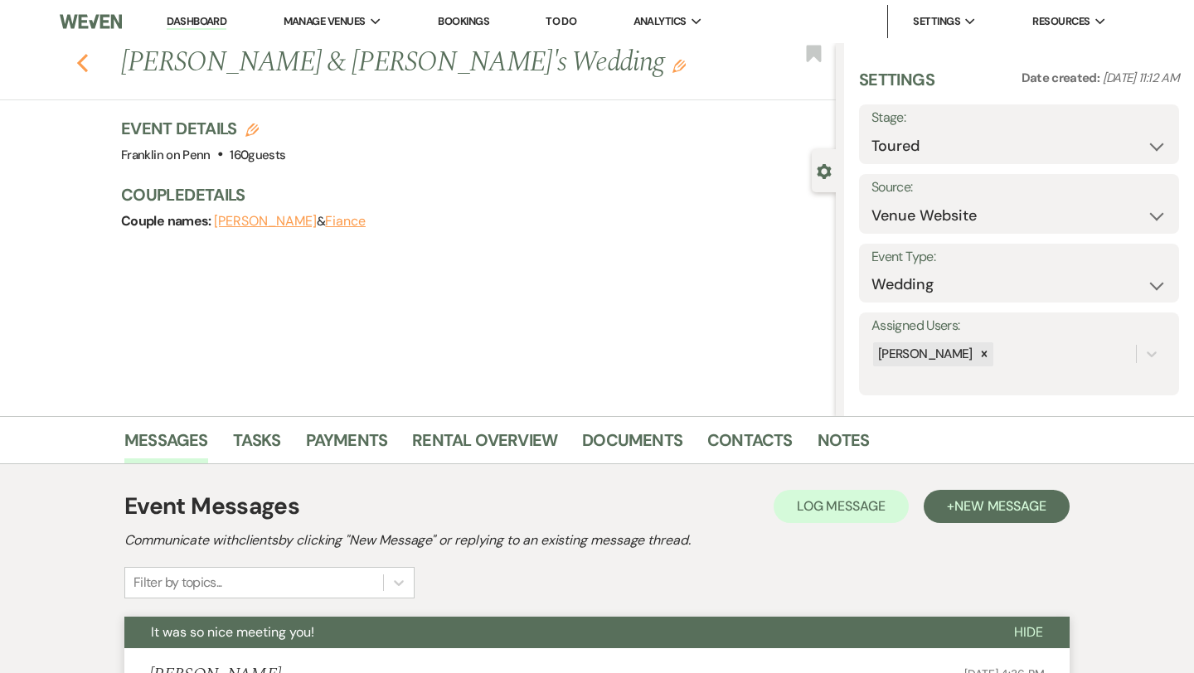
select select "5"
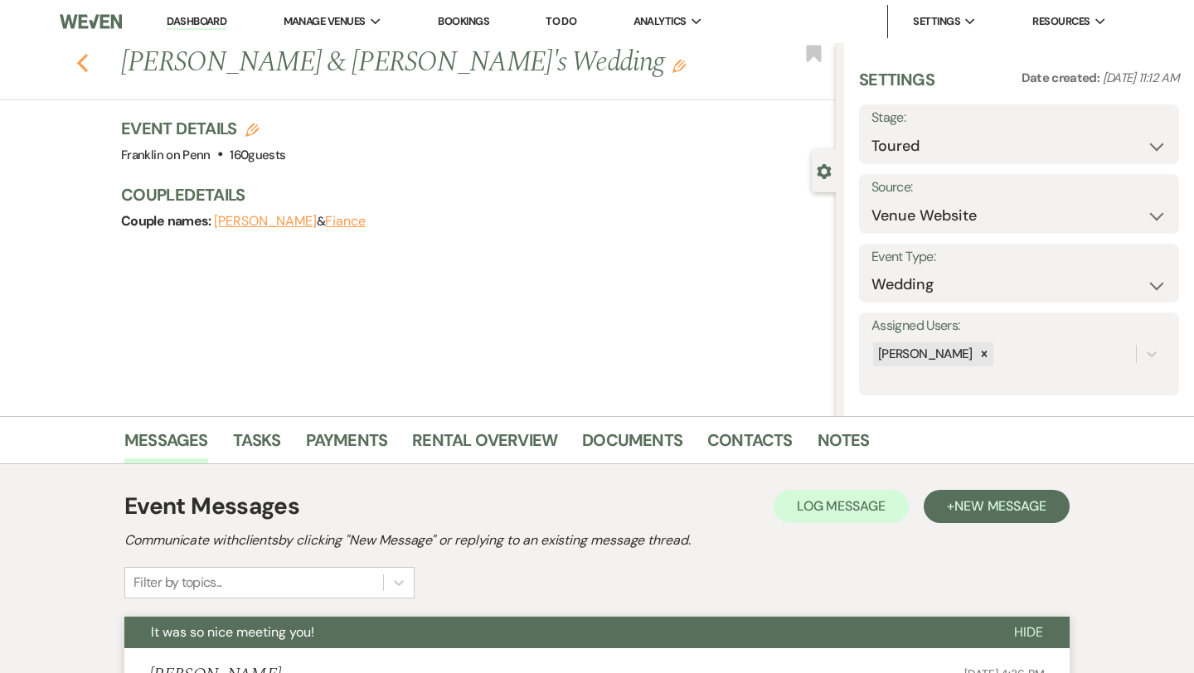
select select "5"
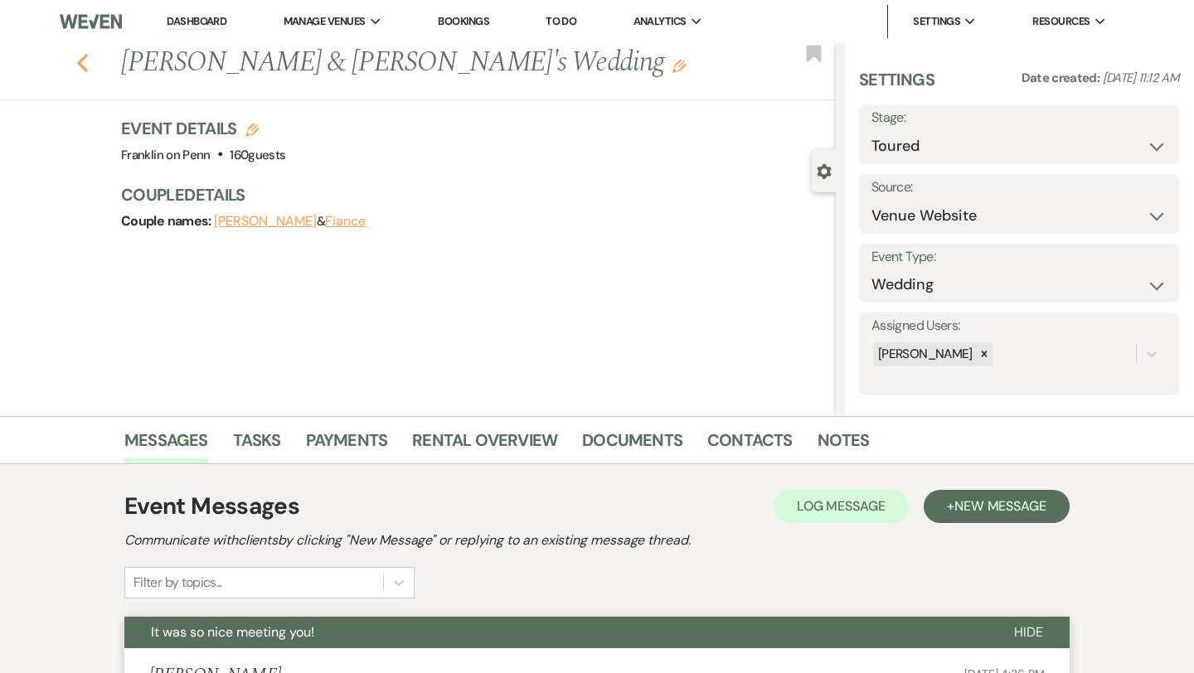
select select "5"
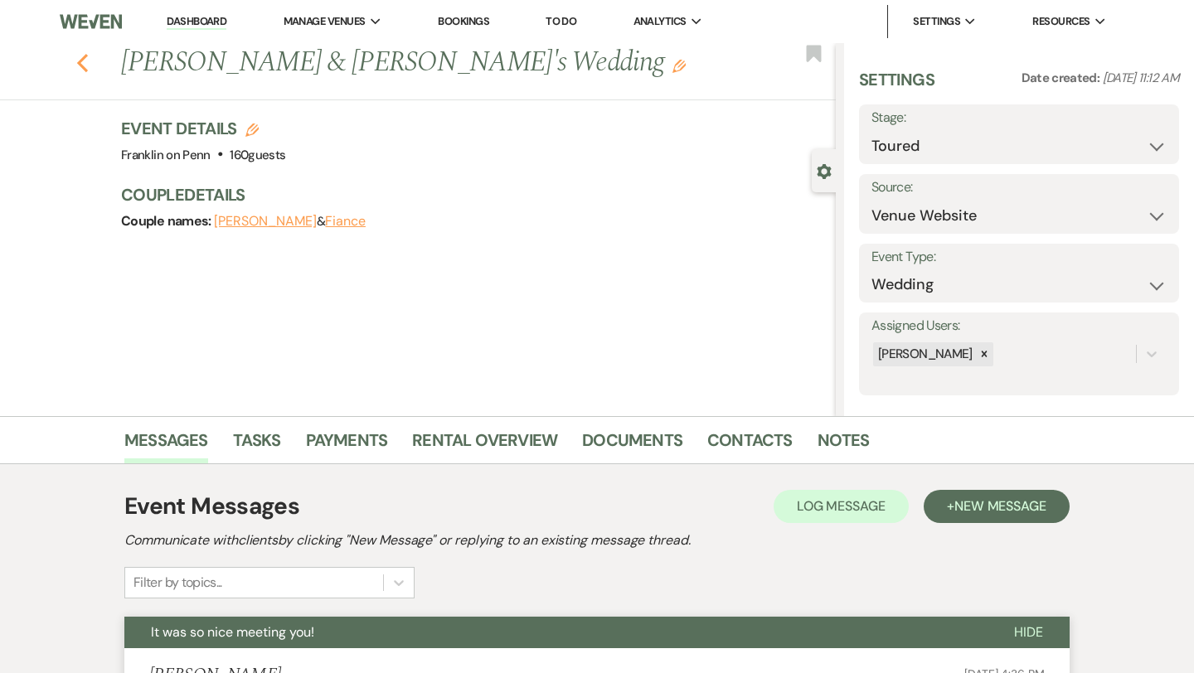
select select "5"
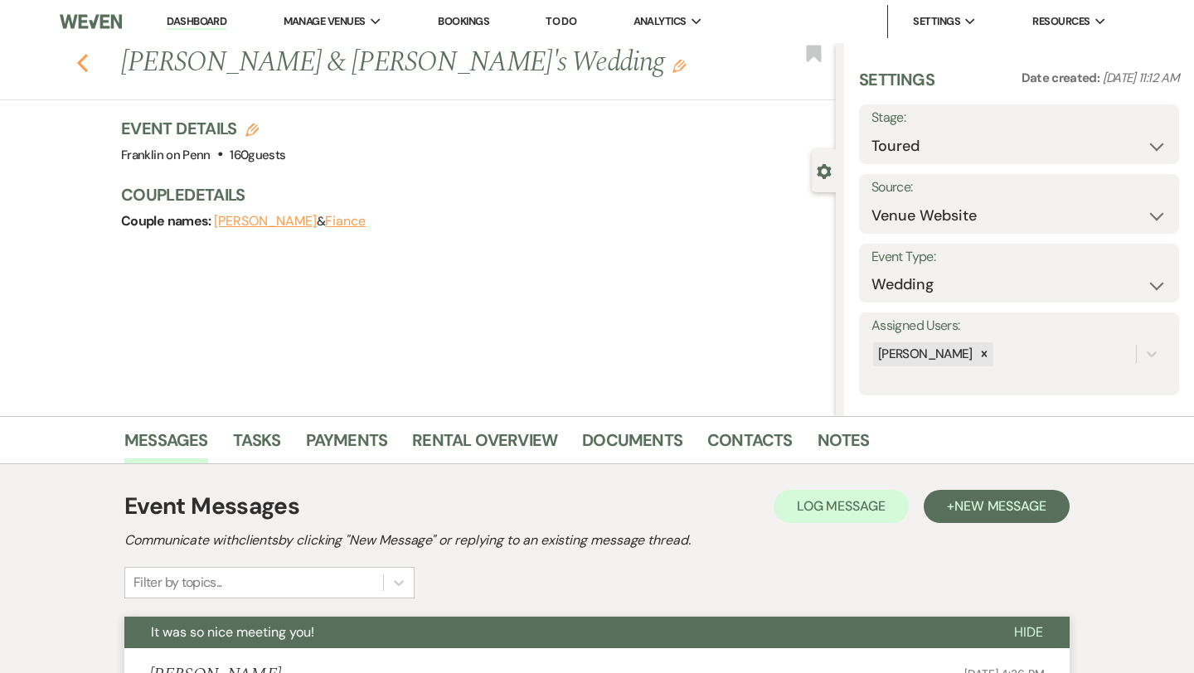
select select "5"
